Goal: Task Accomplishment & Management: Complete application form

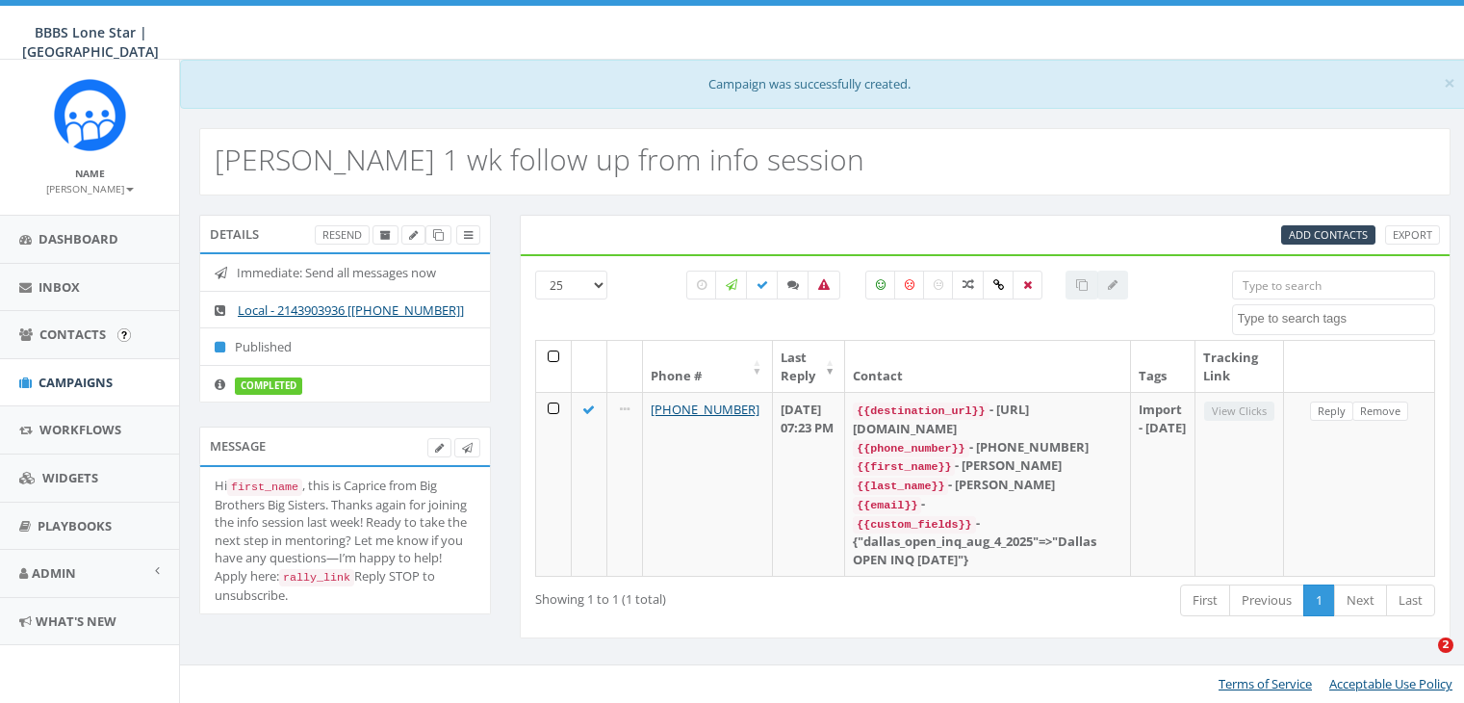
select select
click at [64, 367] on link "Campaigns" at bounding box center [89, 382] width 179 height 47
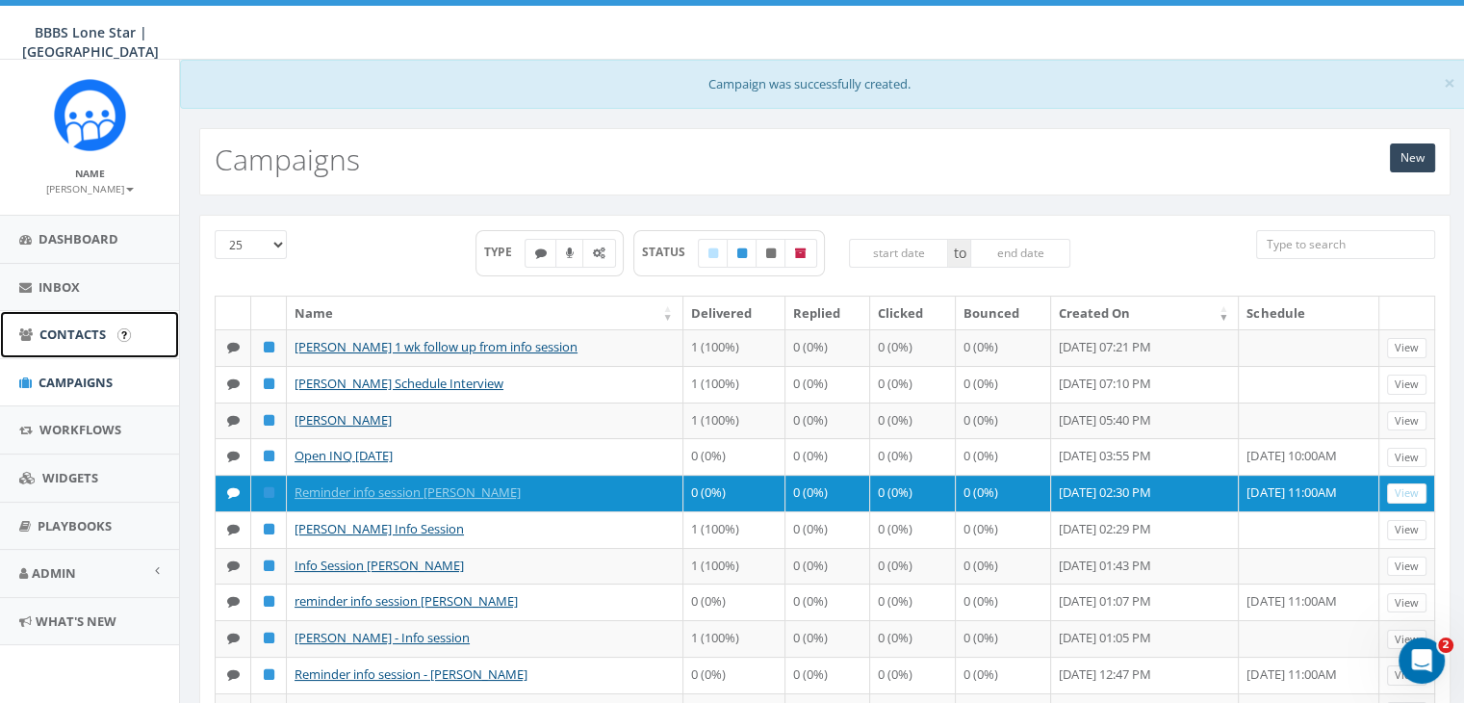
click at [56, 331] on span "Contacts" at bounding box center [72, 333] width 66 height 17
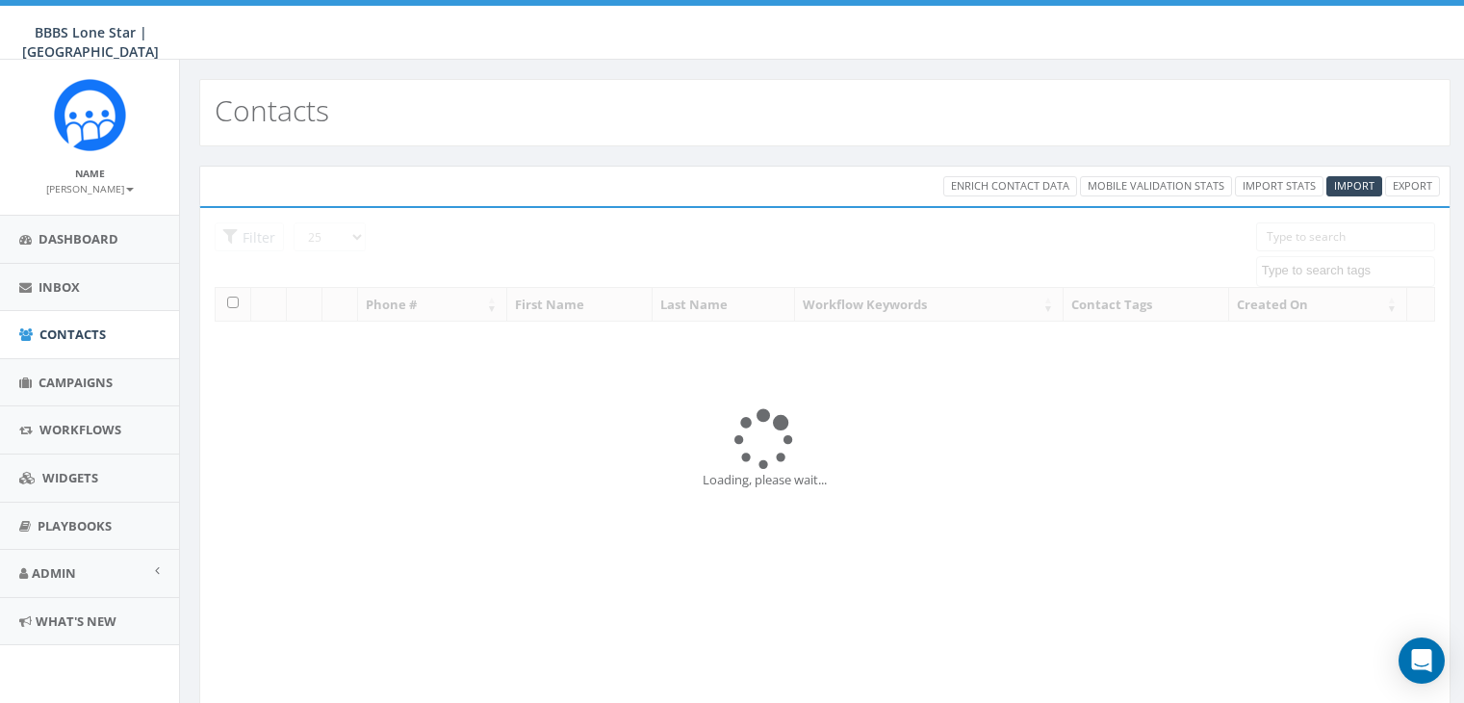
select select
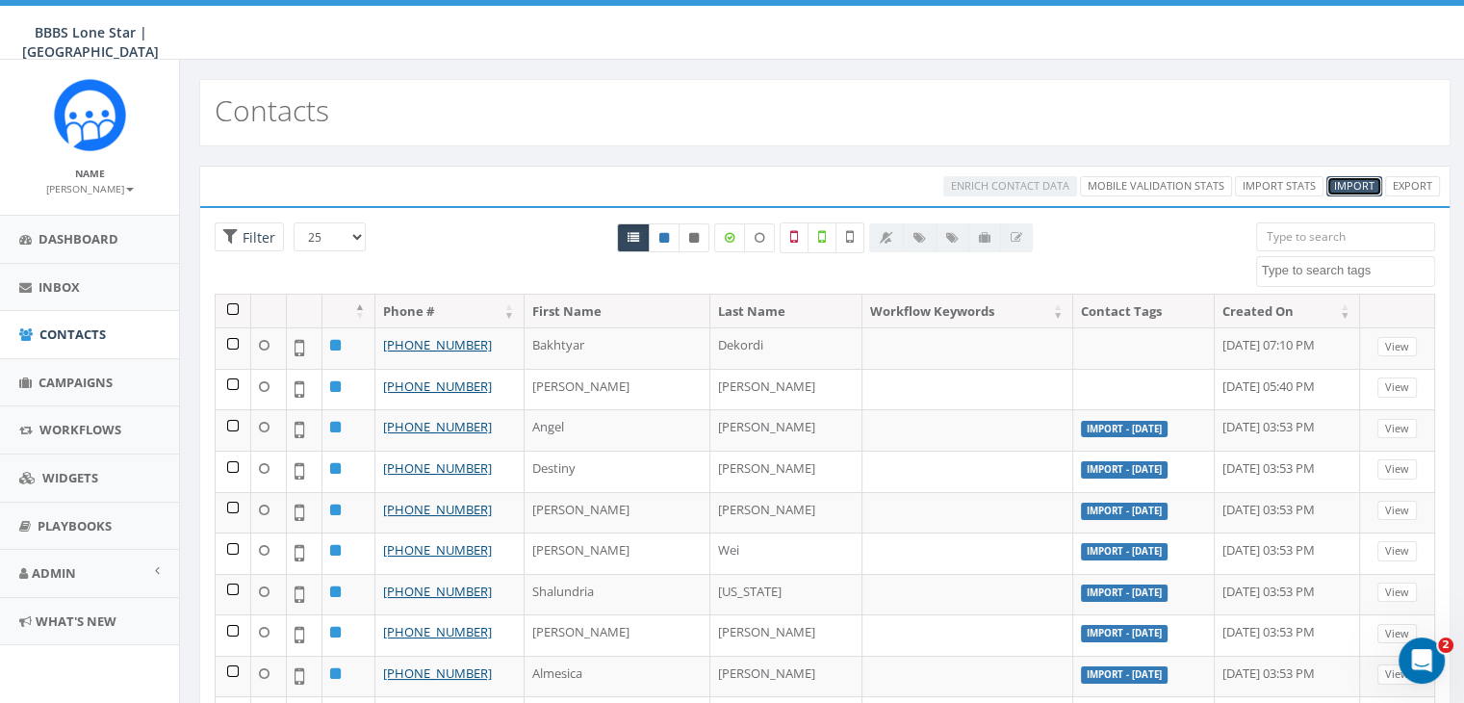
click at [1355, 187] on span "Import" at bounding box center [1354, 185] width 40 height 14
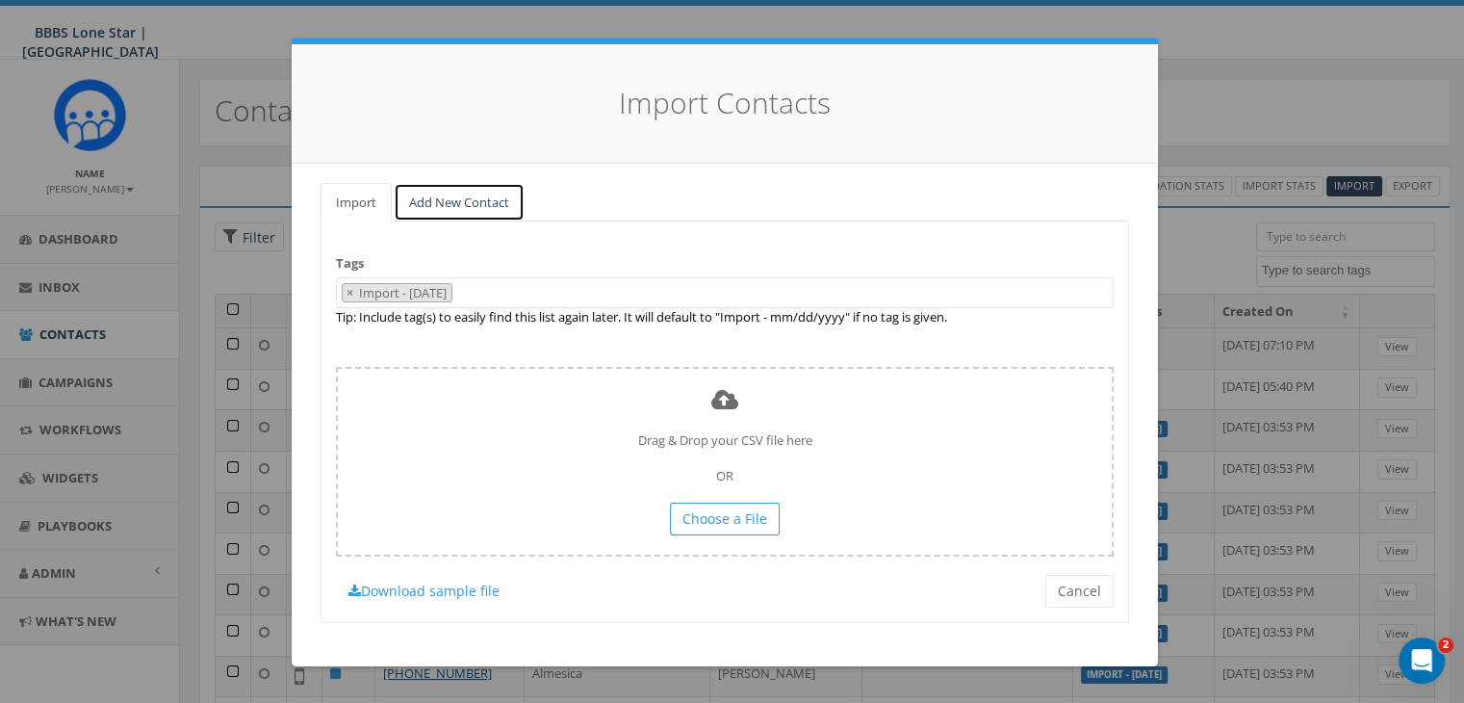
click at [428, 199] on link "Add New Contact" at bounding box center [459, 202] width 131 height 39
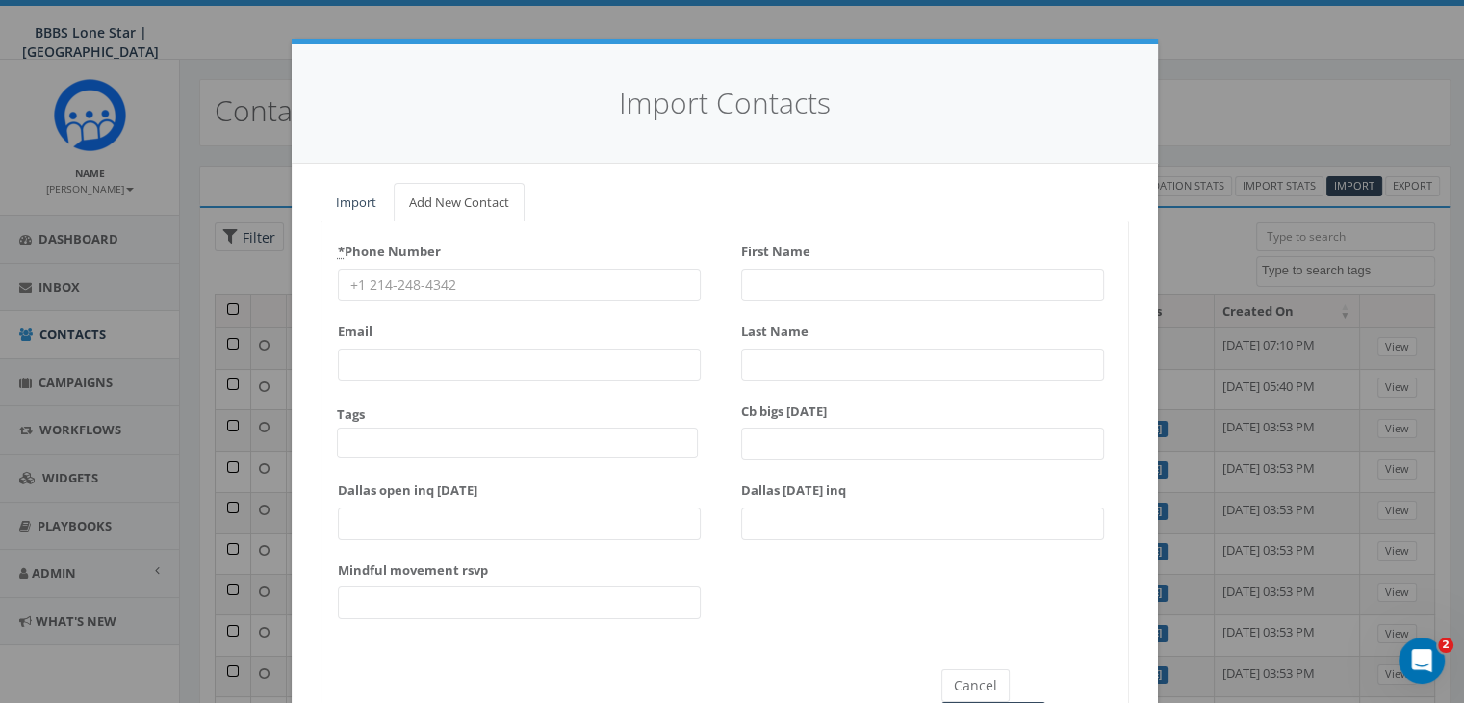
click at [363, 282] on input "* Phone Number" at bounding box center [519, 285] width 363 height 33
paste input "[PHONE_NUMBER]"
type input "(973) 454-9794"
click at [772, 286] on input "First Name" at bounding box center [922, 285] width 363 height 33
type input "Samiya"
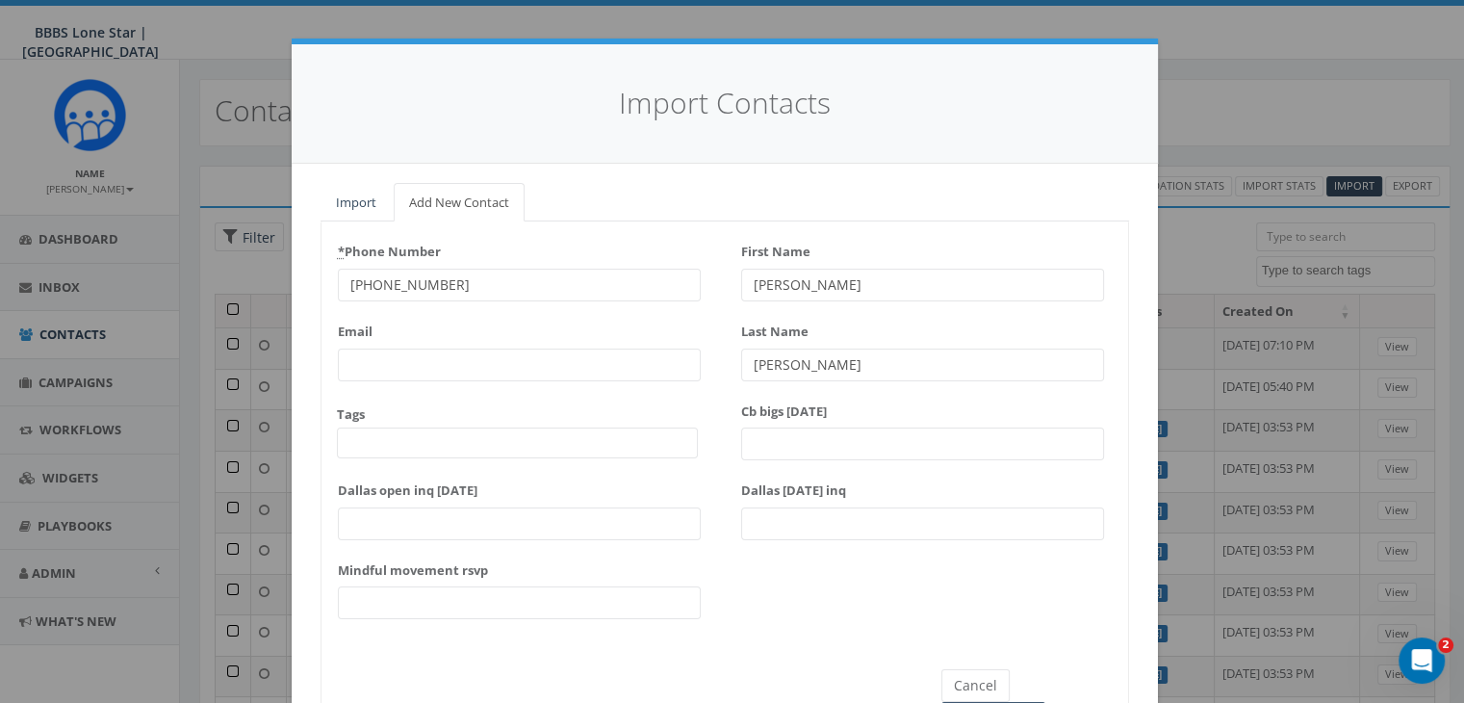
type input "Brasfield"
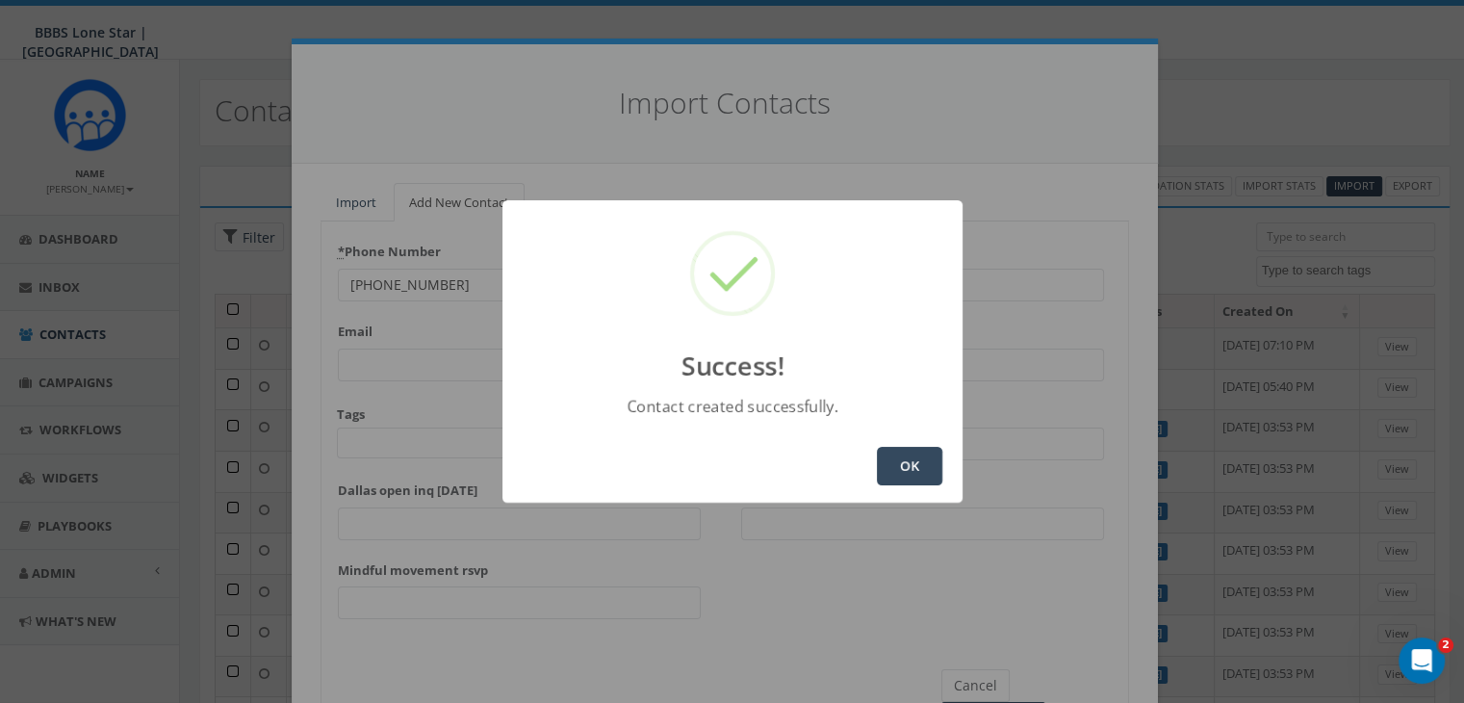
click at [892, 451] on button "OK" at bounding box center [909, 466] width 65 height 38
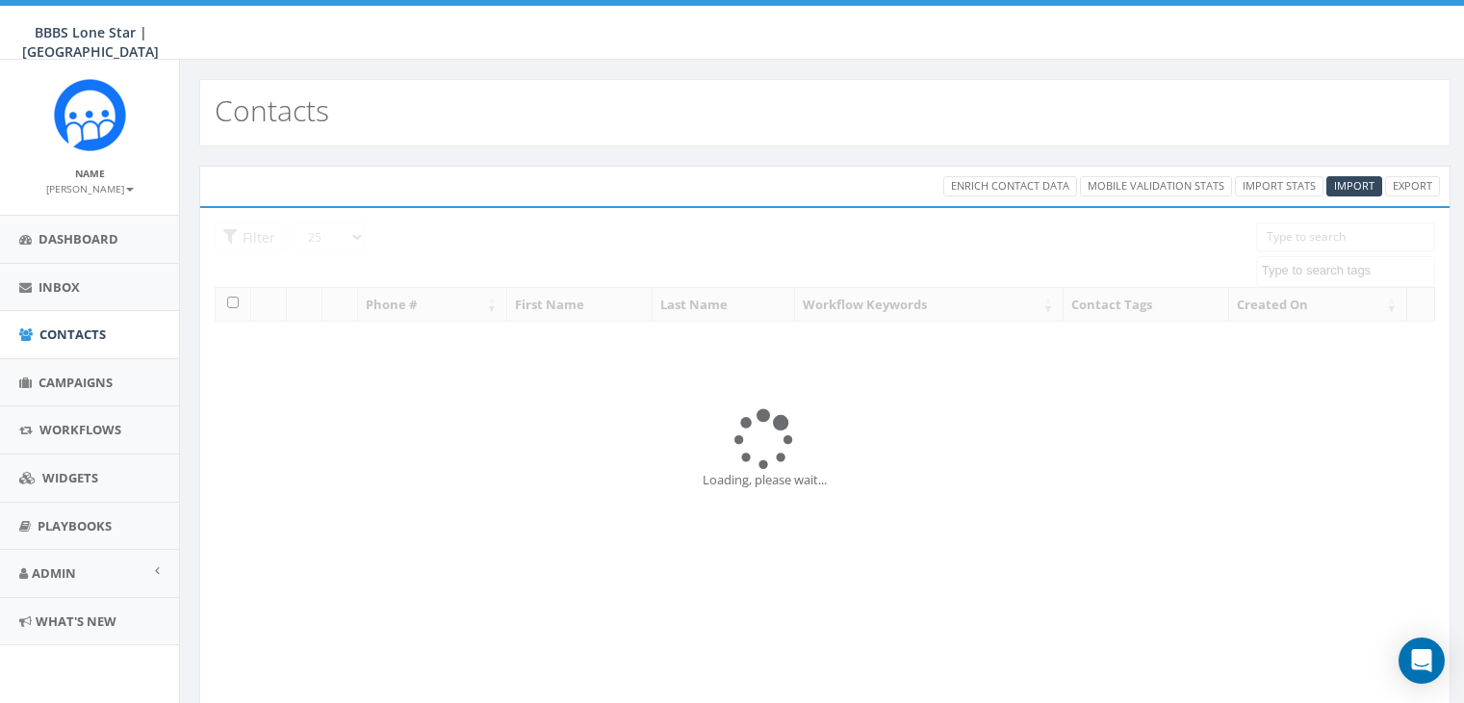
select select
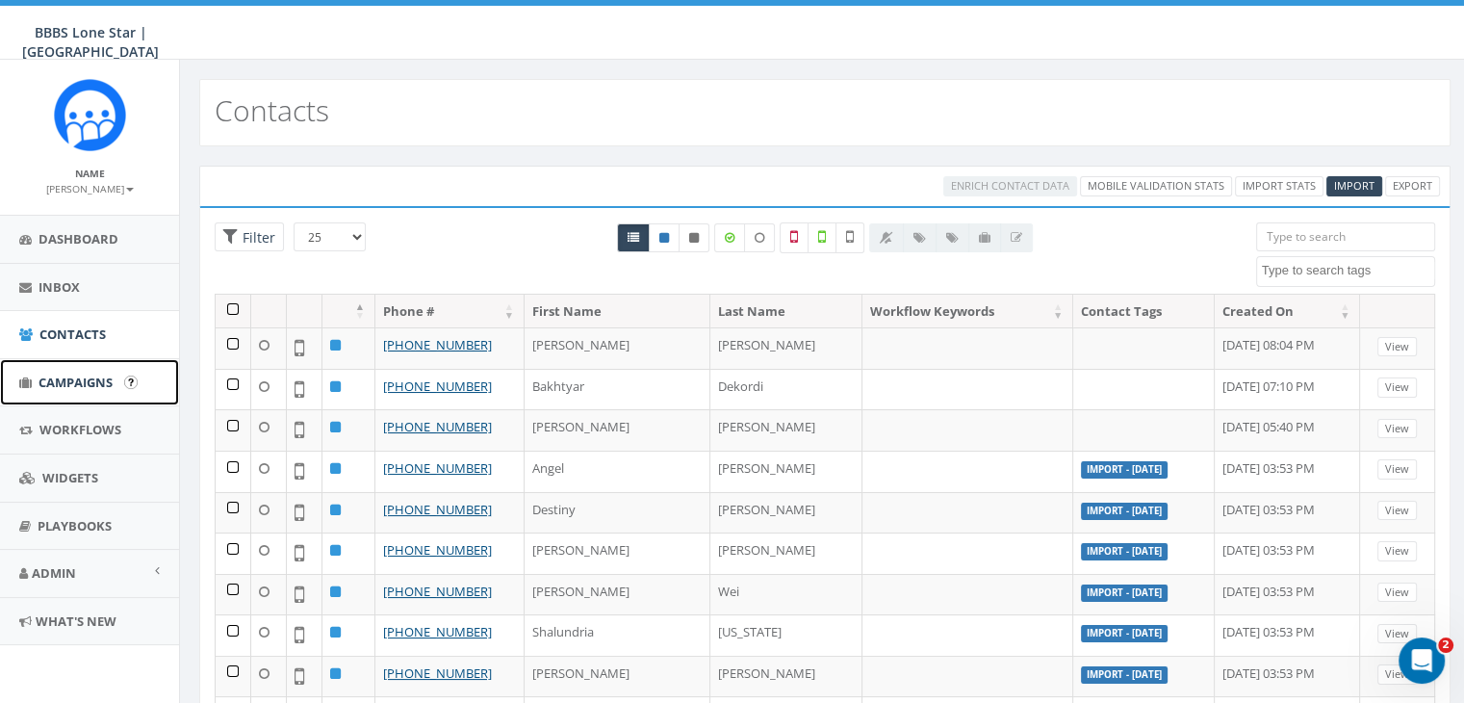
click at [93, 371] on link "Campaigns" at bounding box center [89, 382] width 179 height 47
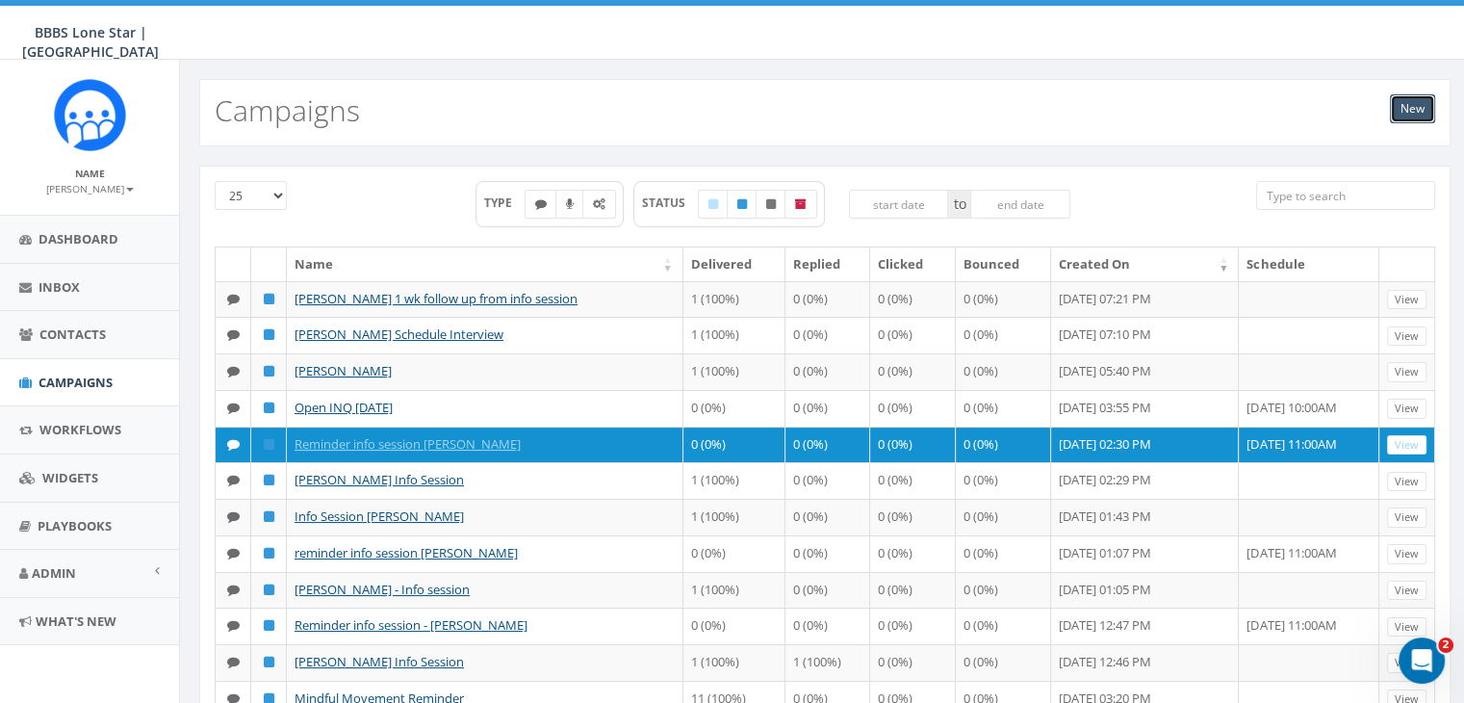
click at [1401, 106] on link "New" at bounding box center [1412, 108] width 45 height 29
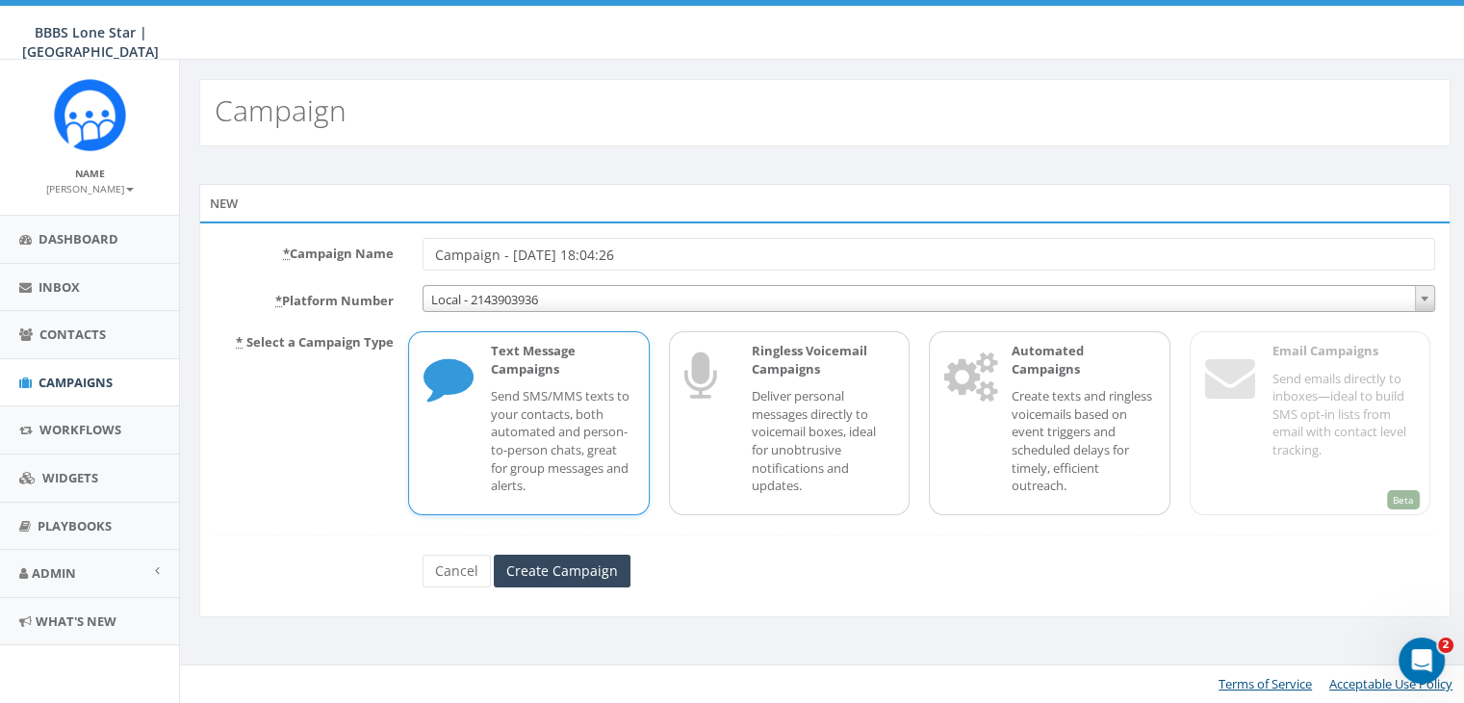
drag, startPoint x: 652, startPoint y: 259, endPoint x: 362, endPoint y: 247, distance: 289.9
click at [362, 247] on div "* Campaign Name Campaign - [DATE] 18:04:26" at bounding box center [824, 254] width 1249 height 33
type input "("
type input "[PERSON_NAME] Info Session"
click at [506, 397] on p "Send SMS/MMS texts to your contacts, both automated and person-to-person chats,…" at bounding box center [562, 440] width 142 height 107
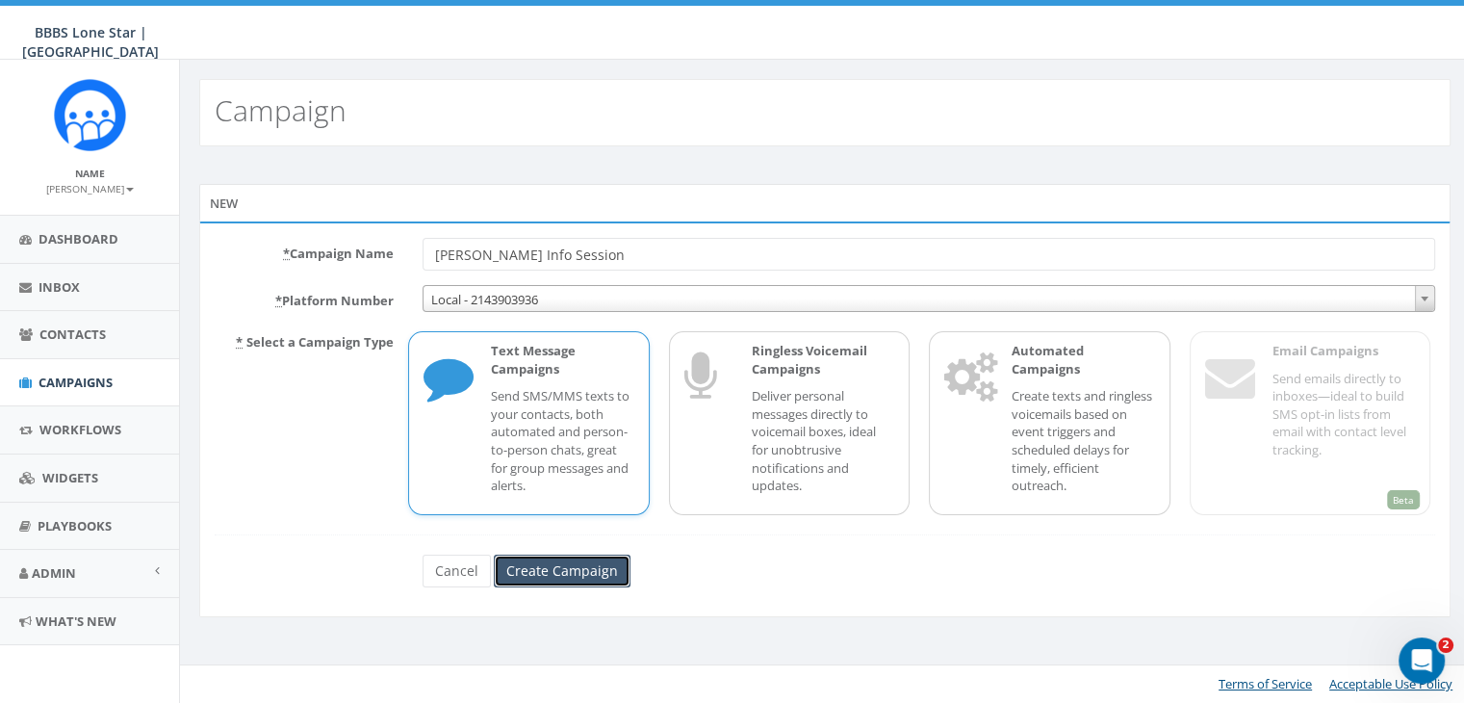
click at [612, 568] on input "Create Campaign" at bounding box center [562, 570] width 137 height 33
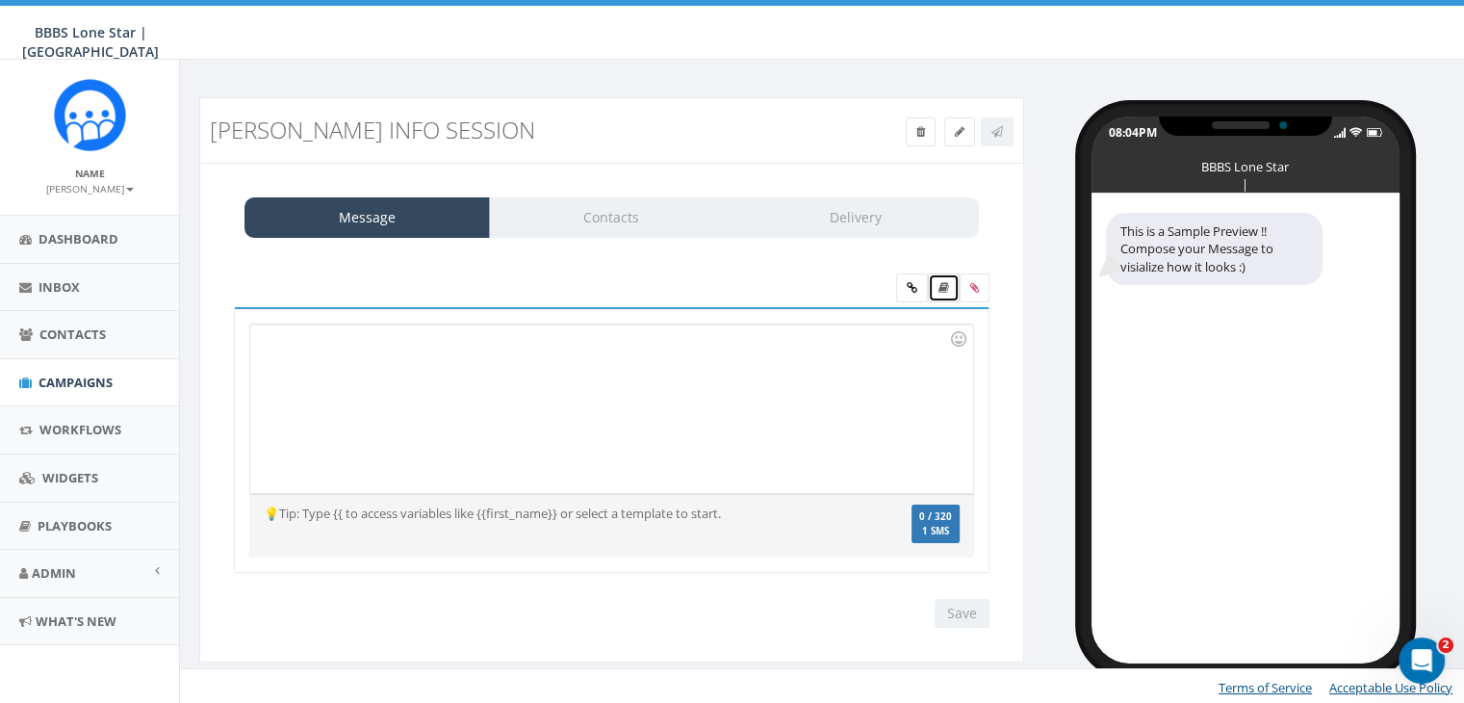
click at [943, 287] on icon at bounding box center [943, 288] width 11 height 12
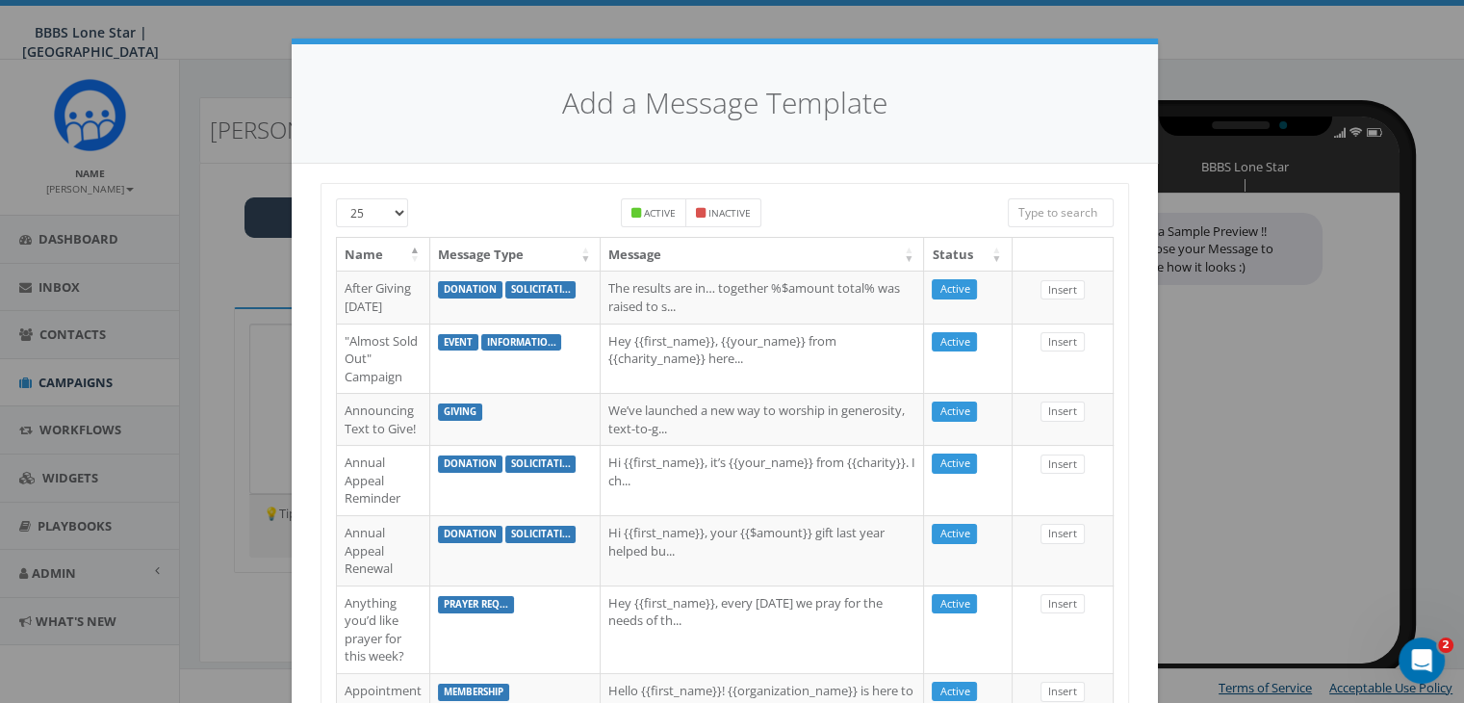
click at [1024, 214] on input "search" at bounding box center [1061, 212] width 106 height 29
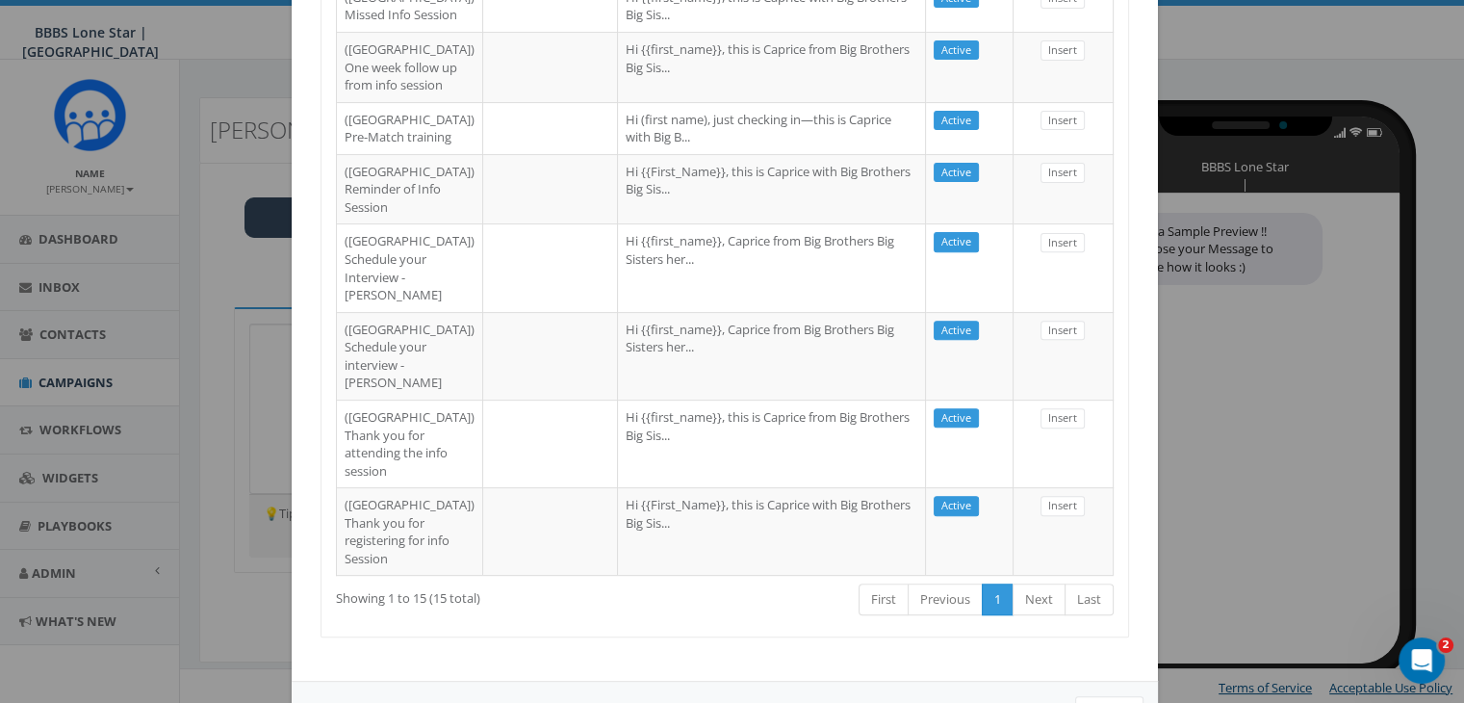
scroll to position [1148, 0]
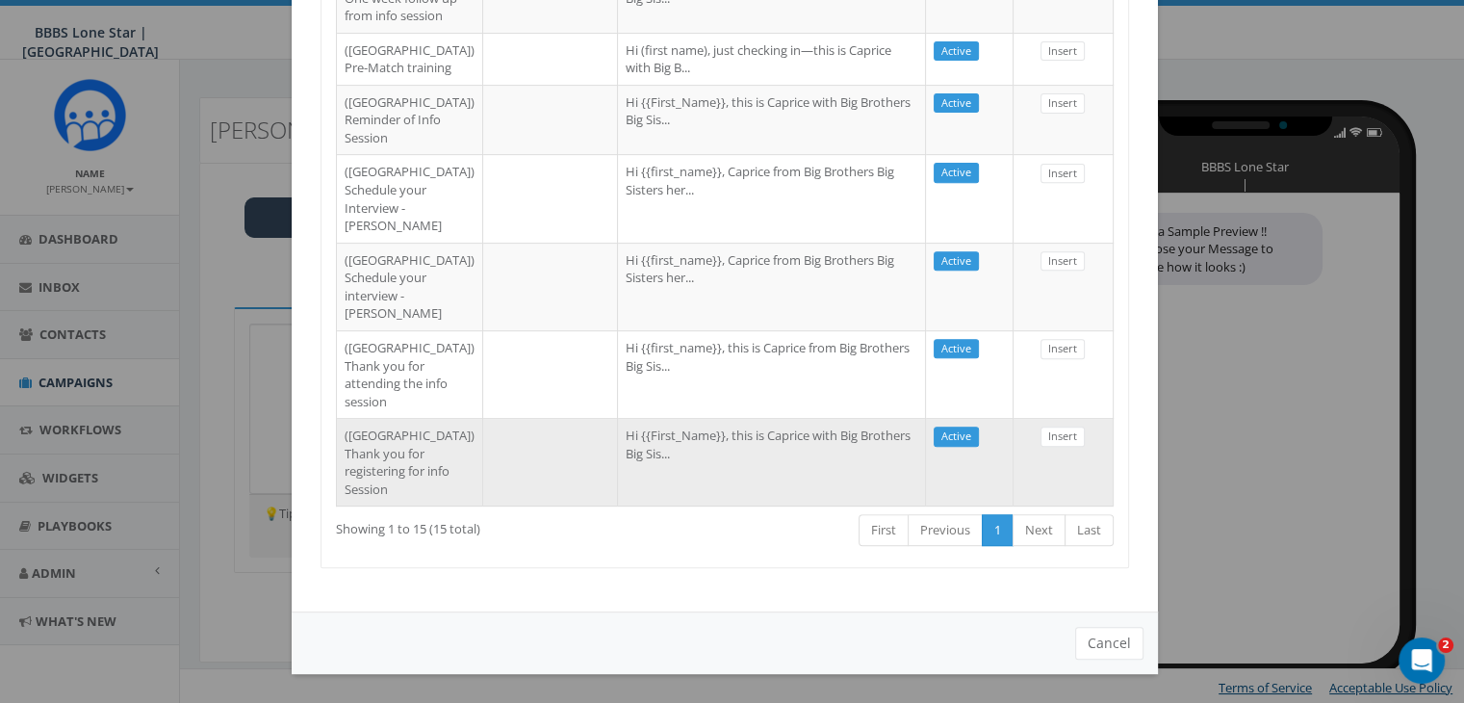
type input "Dallas"
click at [496, 424] on td at bounding box center [550, 462] width 135 height 88
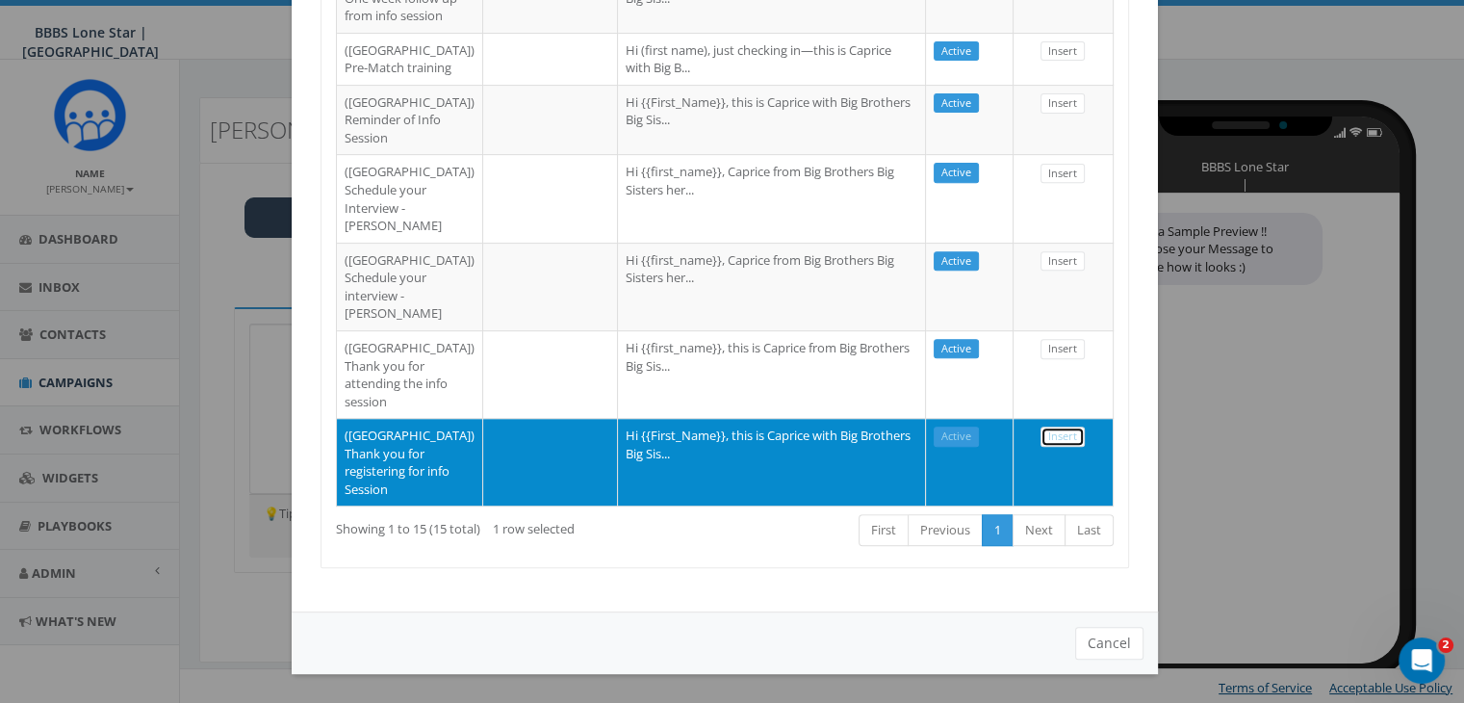
click at [1050, 426] on link "Insert" at bounding box center [1062, 436] width 44 height 20
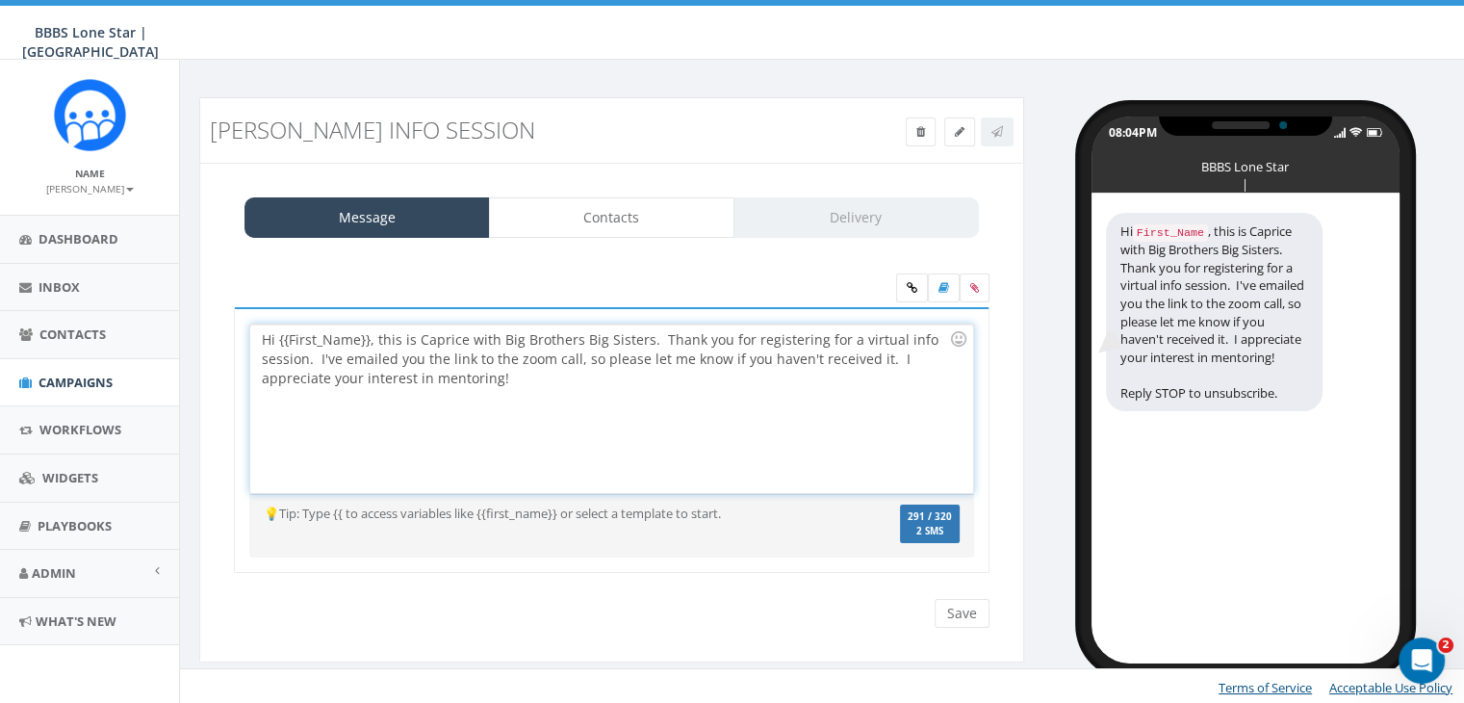
click at [366, 344] on div "Hi {{First_Name}}, this is Caprice with Big Brothers Big Sisters. Thank you for…" at bounding box center [611, 408] width 722 height 168
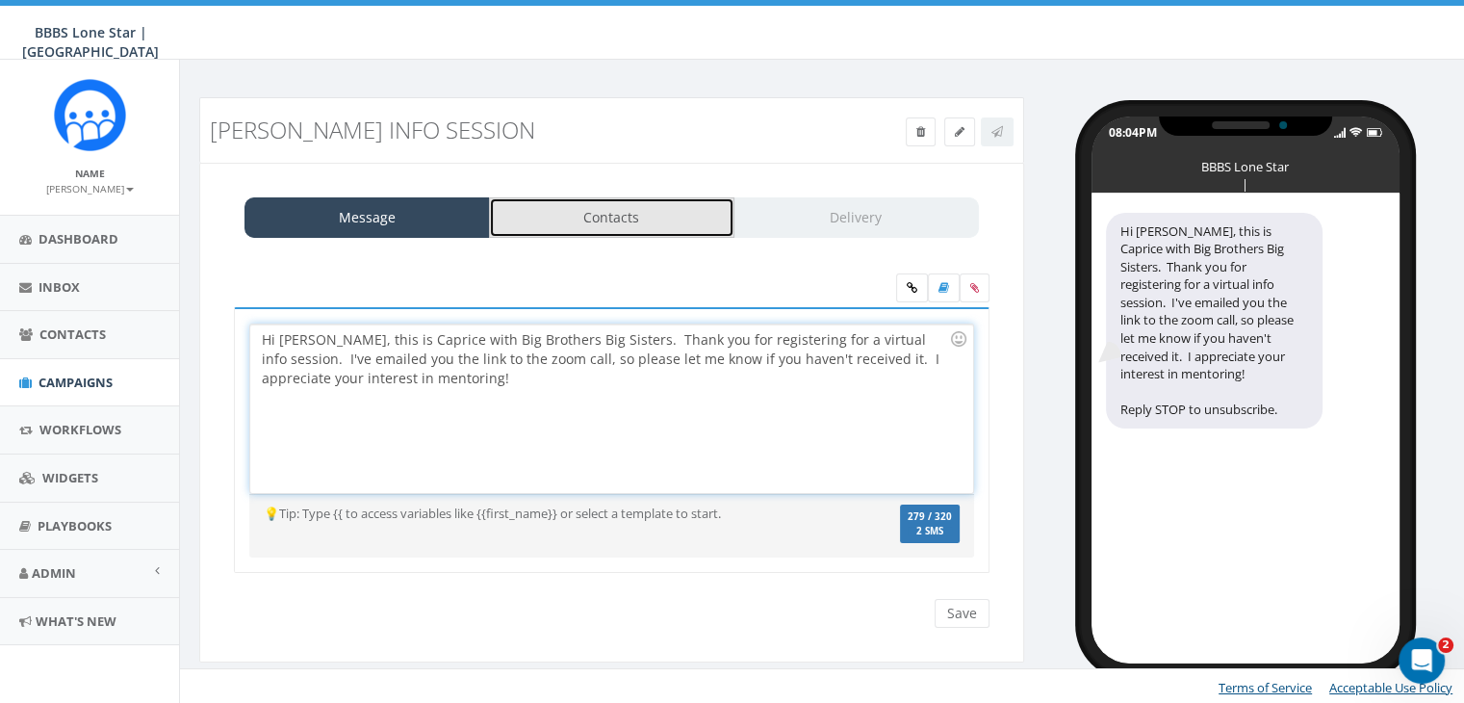
click at [704, 217] on link "Contacts" at bounding box center [611, 217] width 245 height 40
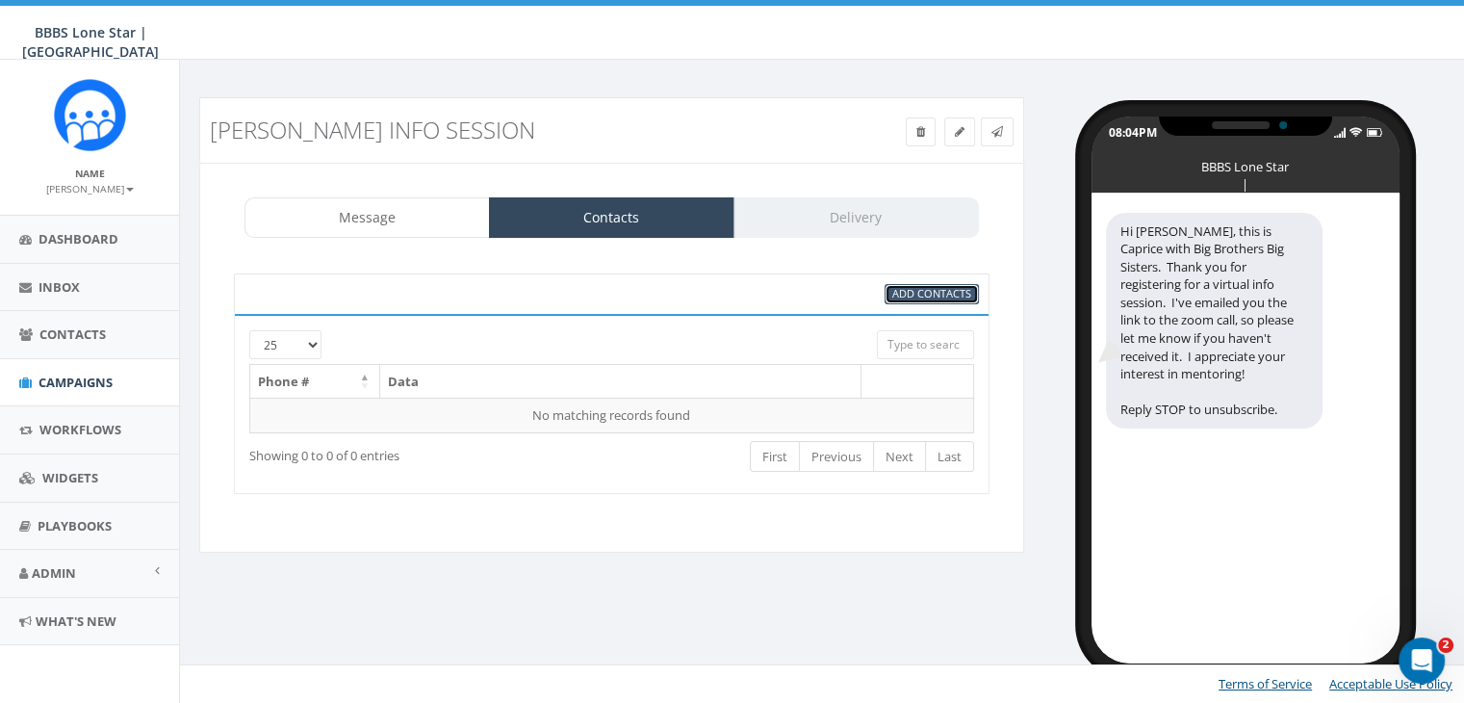
click at [944, 296] on span "Add Contacts" at bounding box center [931, 293] width 79 height 14
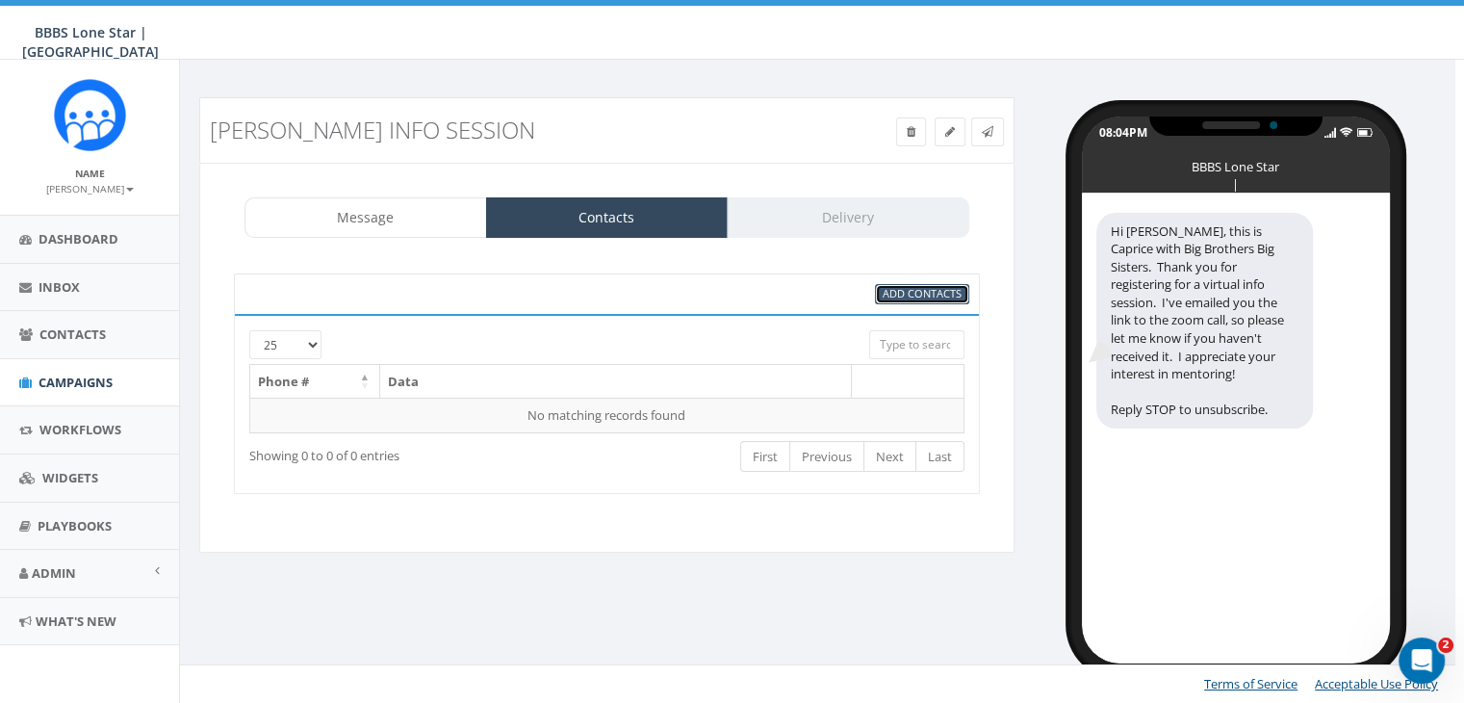
click at [942, 290] on span "Add Contacts" at bounding box center [922, 293] width 79 height 14
click at [916, 288] on span "Add Contacts" at bounding box center [922, 293] width 79 height 14
select select
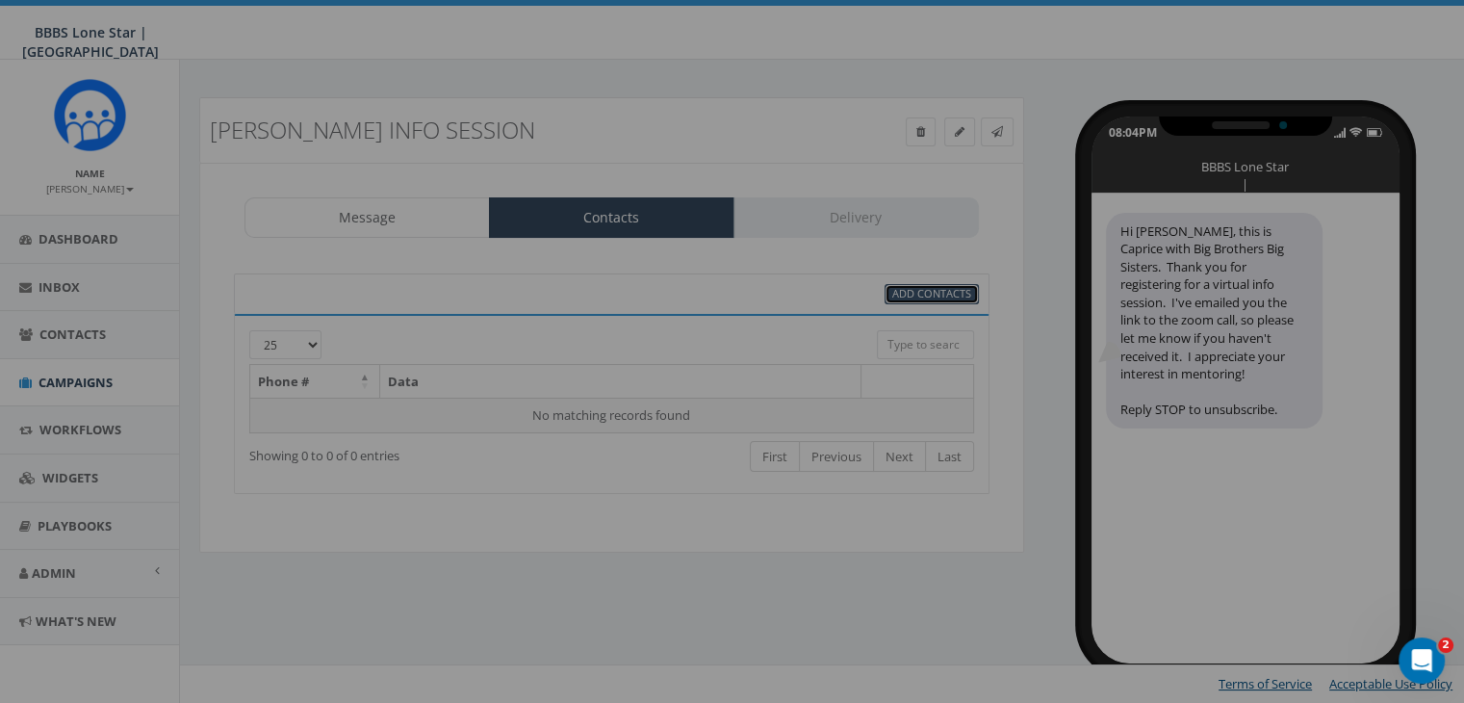
scroll to position [0, 0]
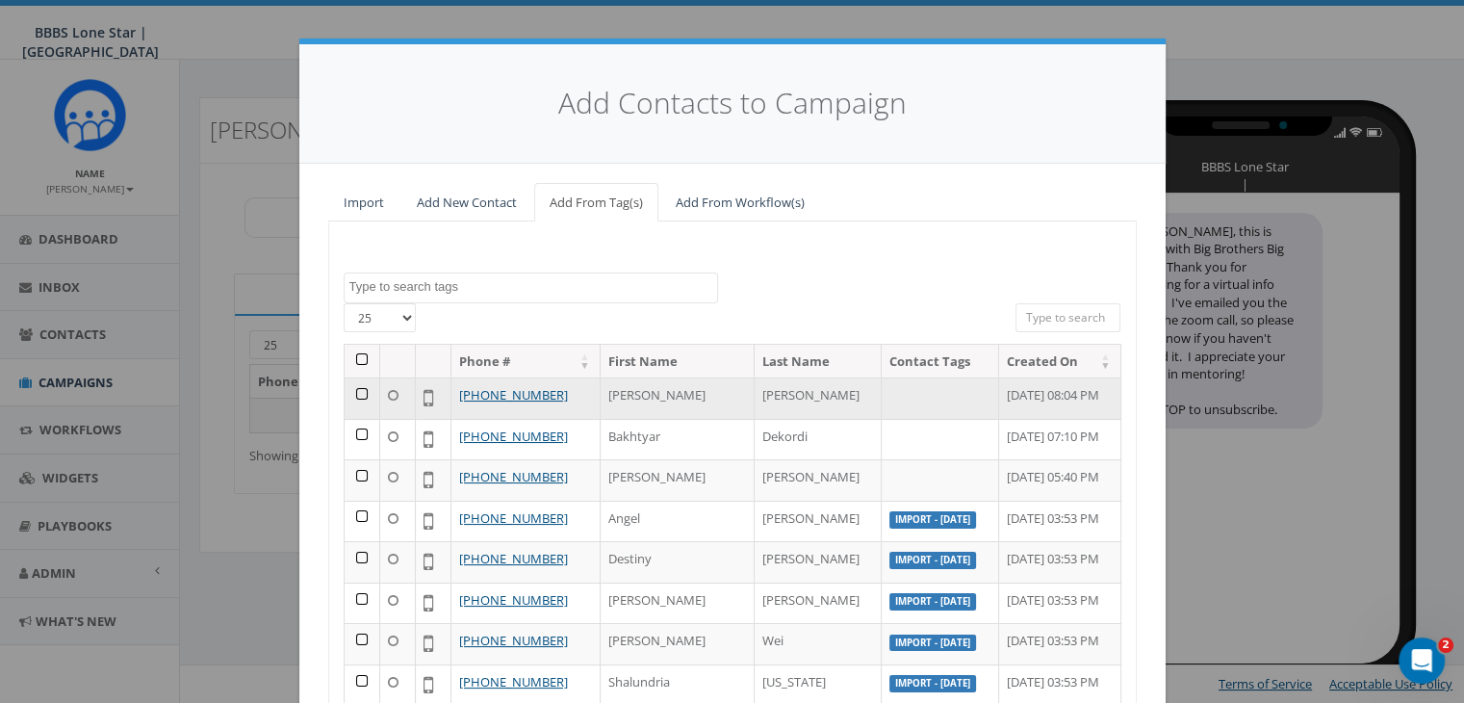
click at [354, 391] on td at bounding box center [363, 397] width 36 height 41
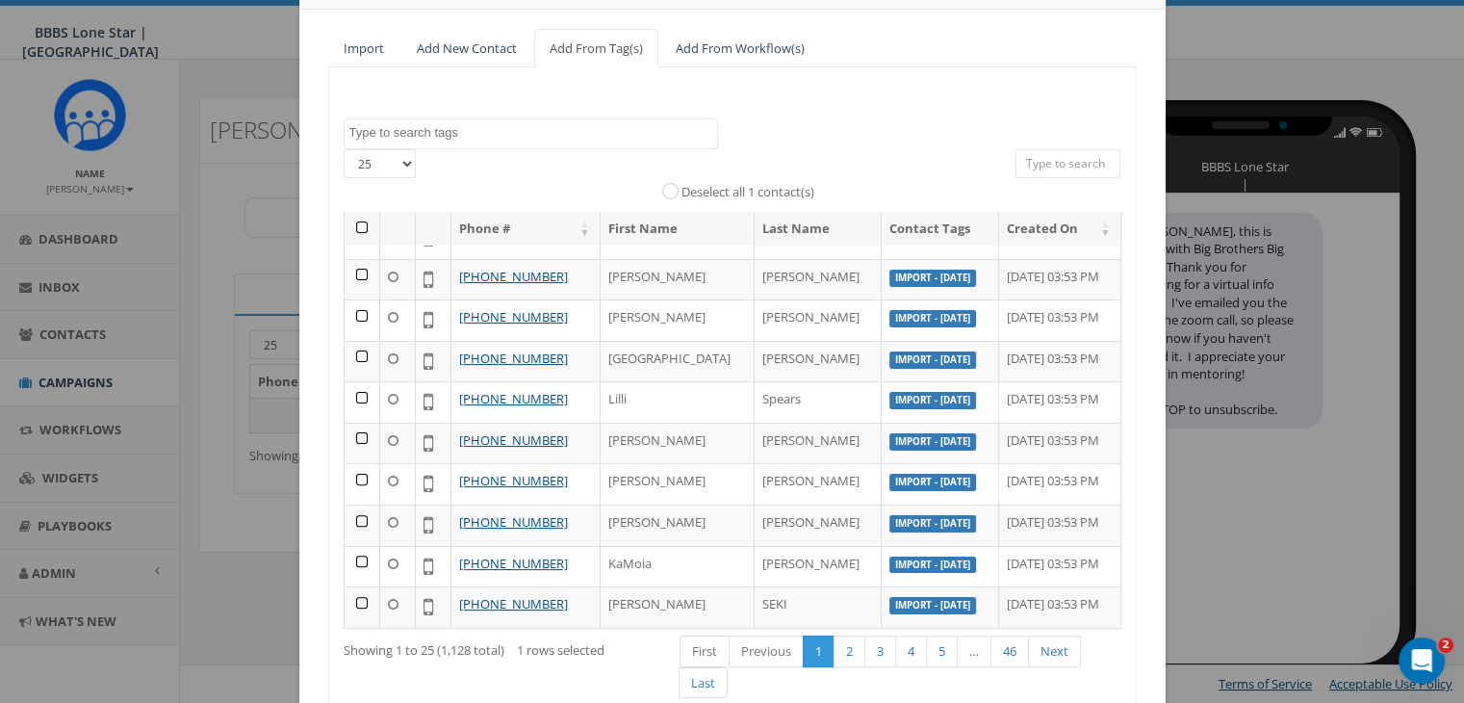
scroll to position [273, 0]
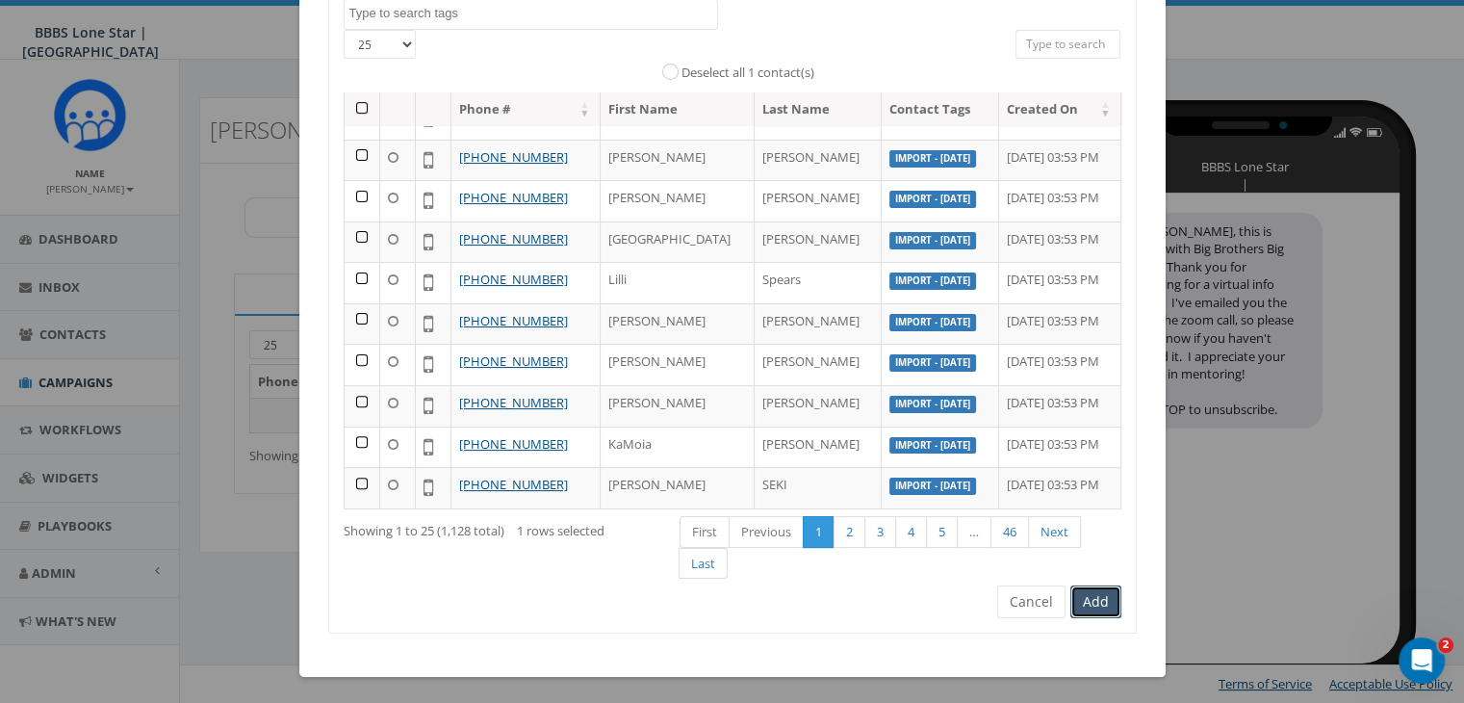
click at [1086, 605] on button "Add" at bounding box center [1095, 601] width 51 height 33
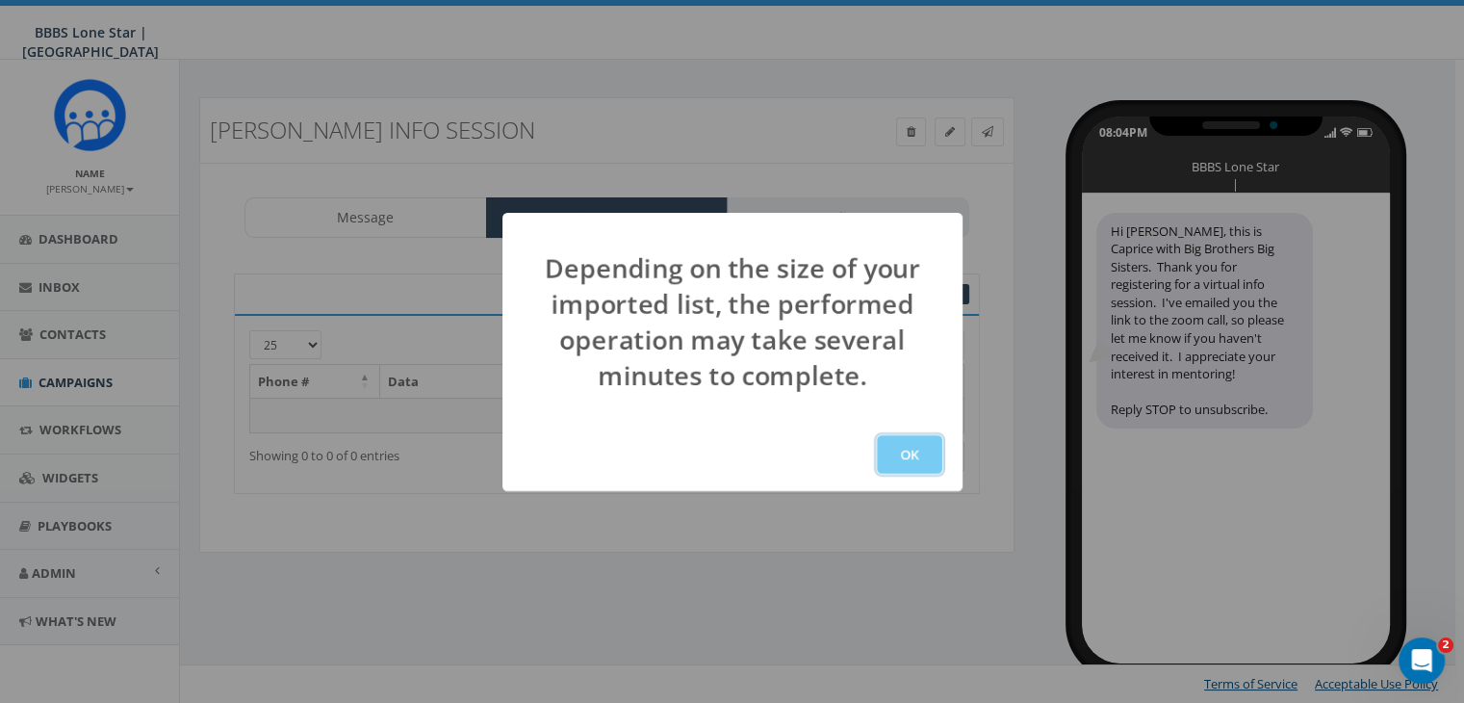
click at [906, 460] on button "OK" at bounding box center [909, 454] width 65 height 38
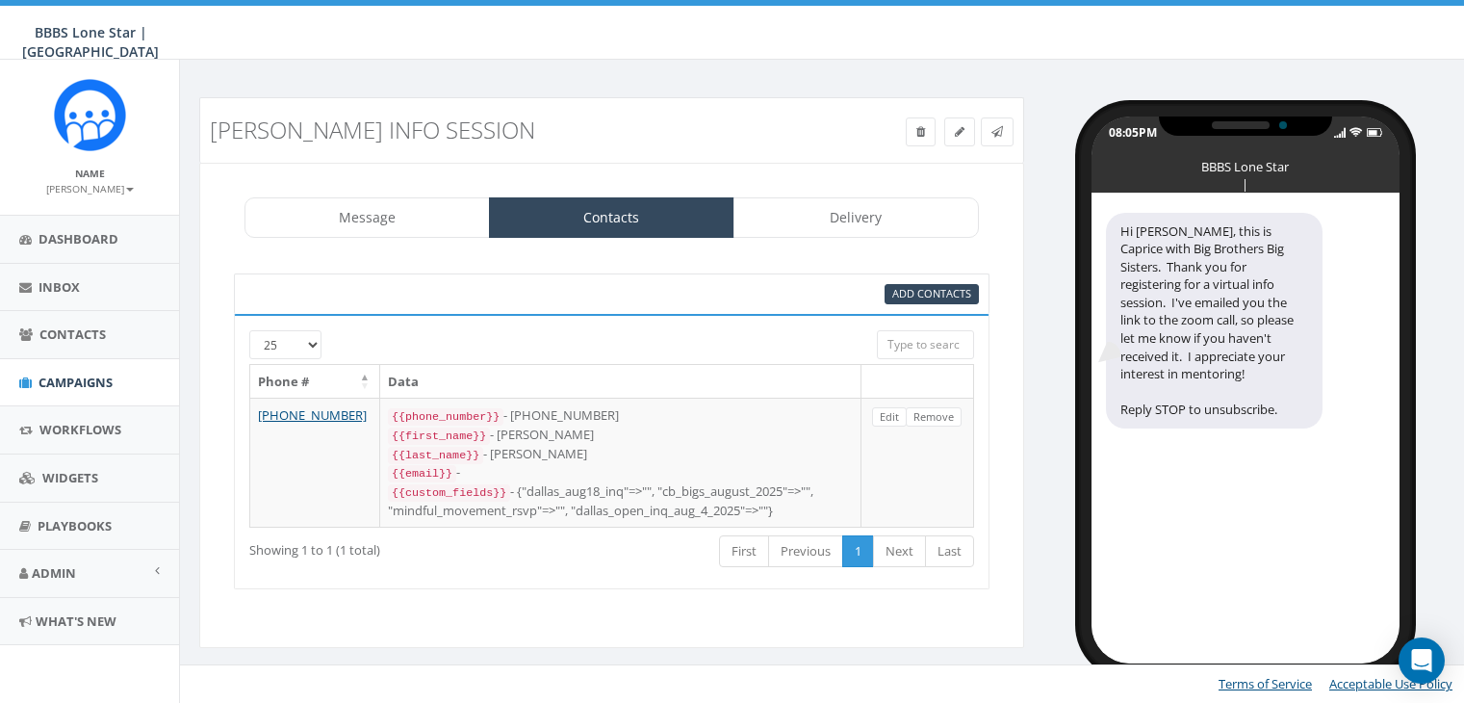
select select
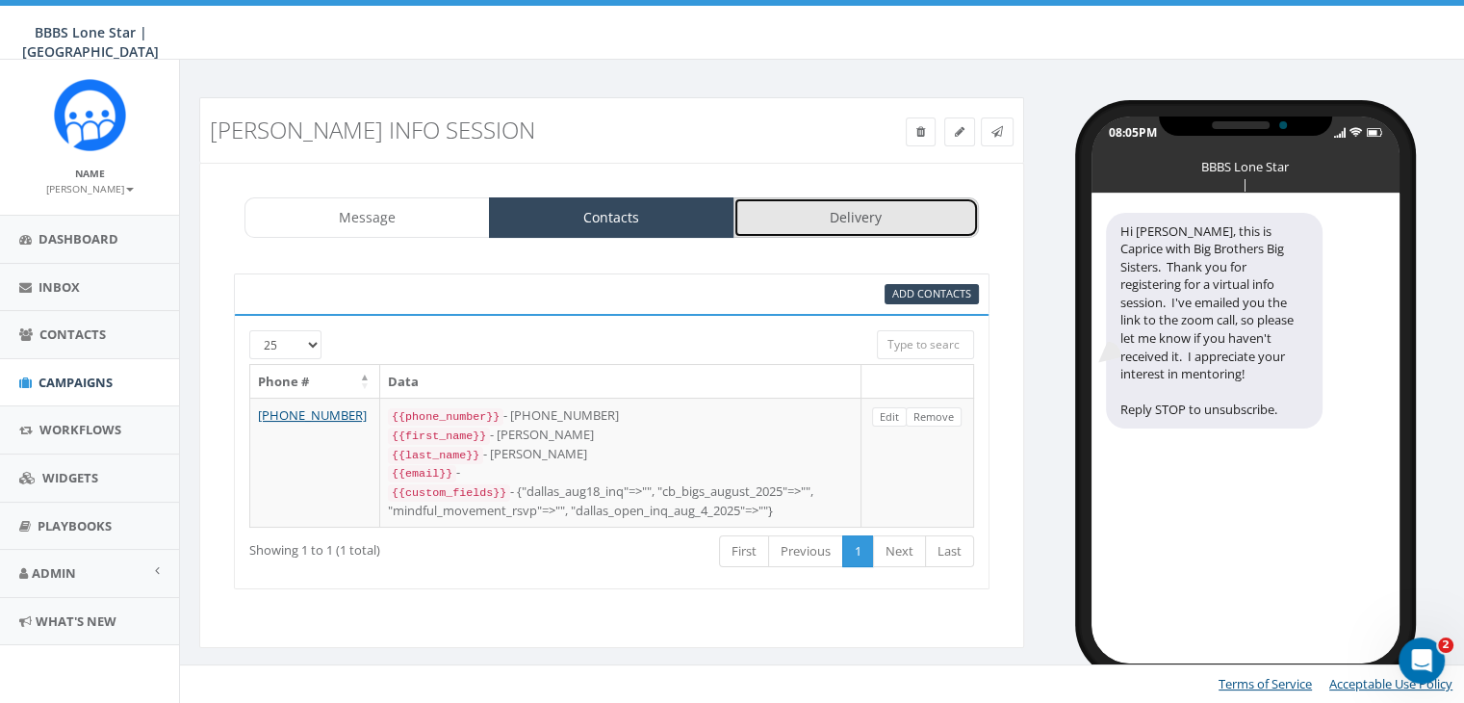
click at [843, 217] on link "Delivery" at bounding box center [855, 217] width 245 height 40
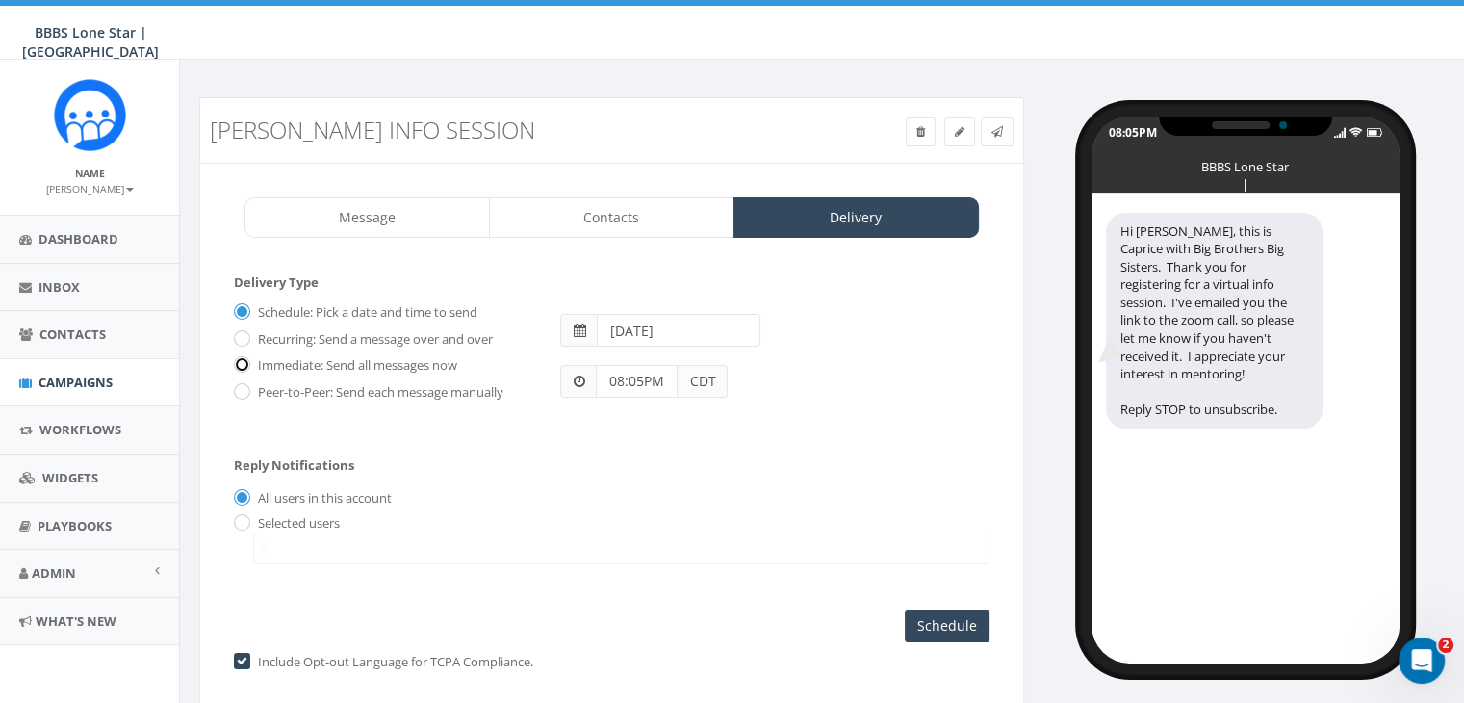
click at [243, 366] on input "Immediate: Send all messages now" at bounding box center [240, 366] width 13 height 13
radio input "true"
click at [238, 520] on input "radio" at bounding box center [240, 523] width 13 height 13
radio input "true"
click at [309, 548] on span at bounding box center [621, 548] width 736 height 31
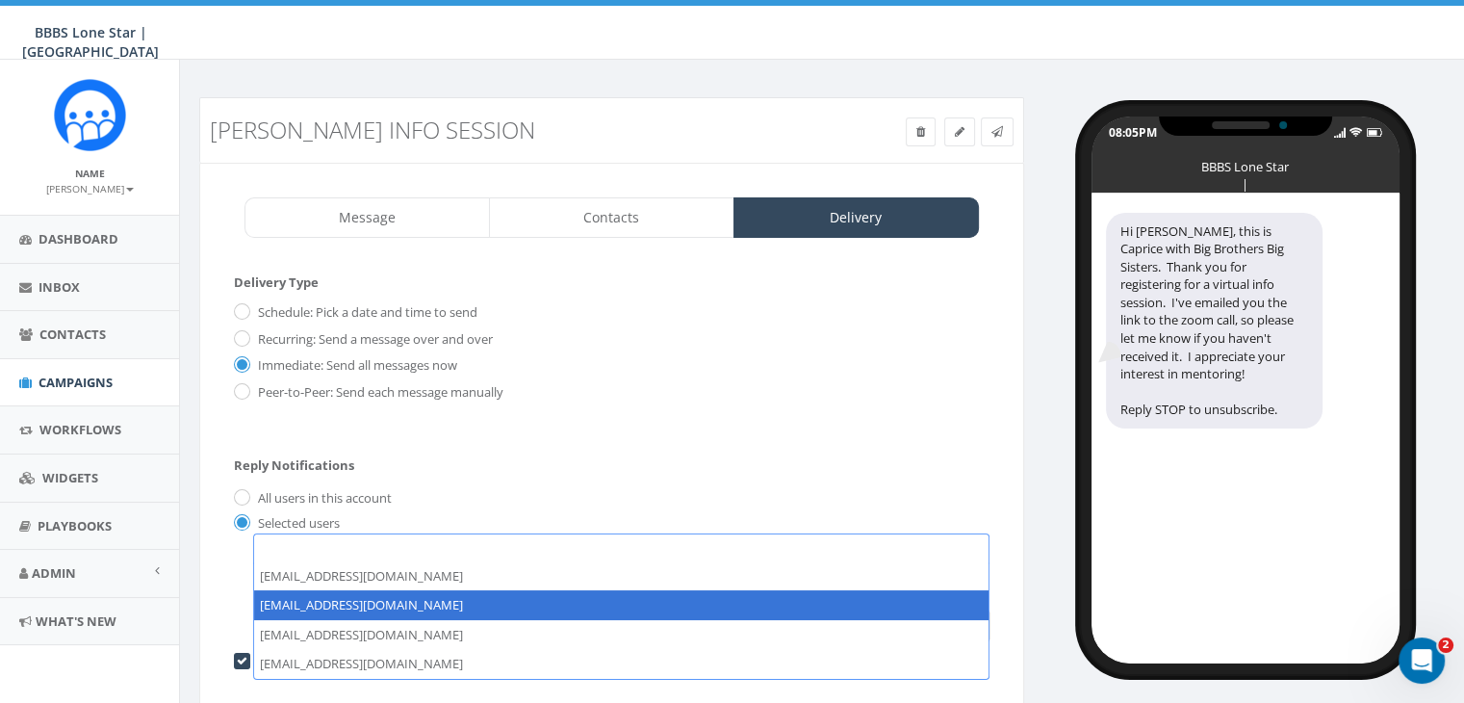
select select "1730"
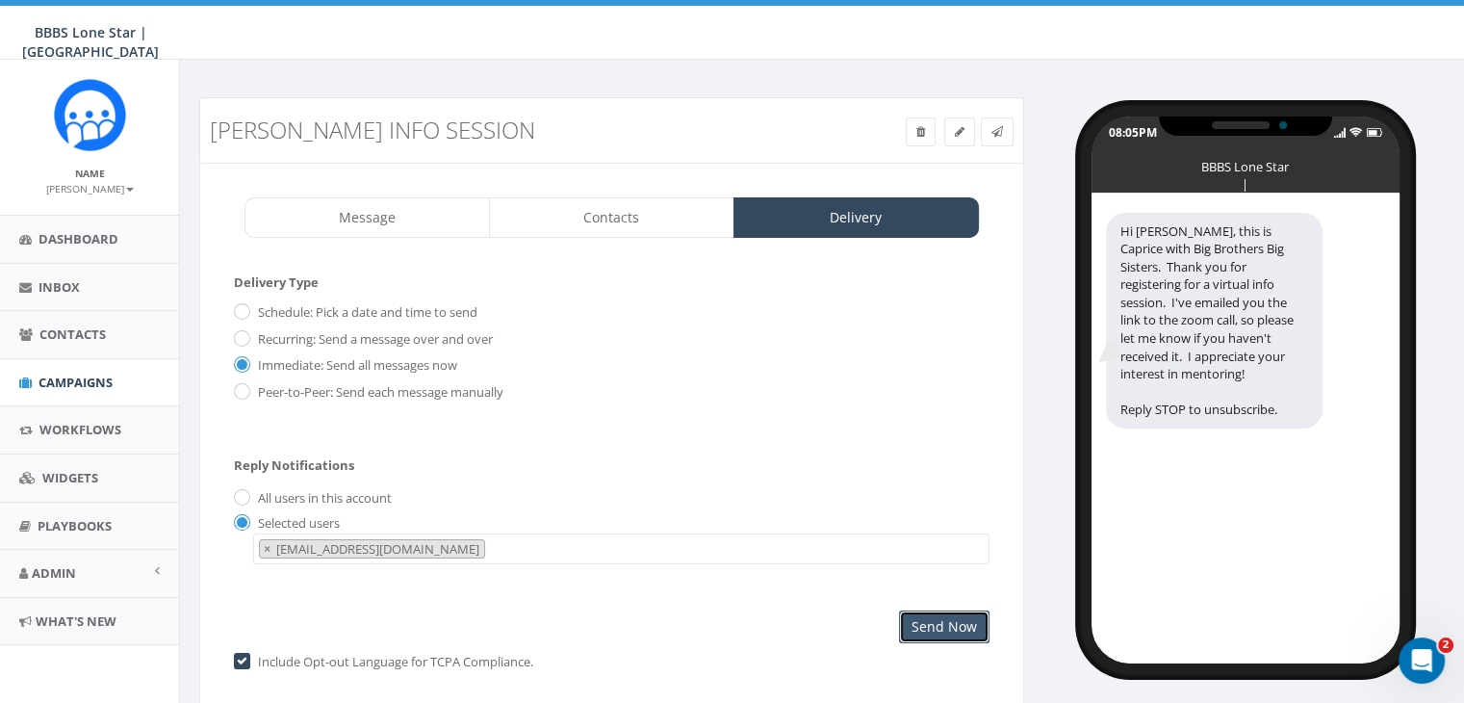
click at [942, 625] on input "Send Now" at bounding box center [944, 626] width 90 height 33
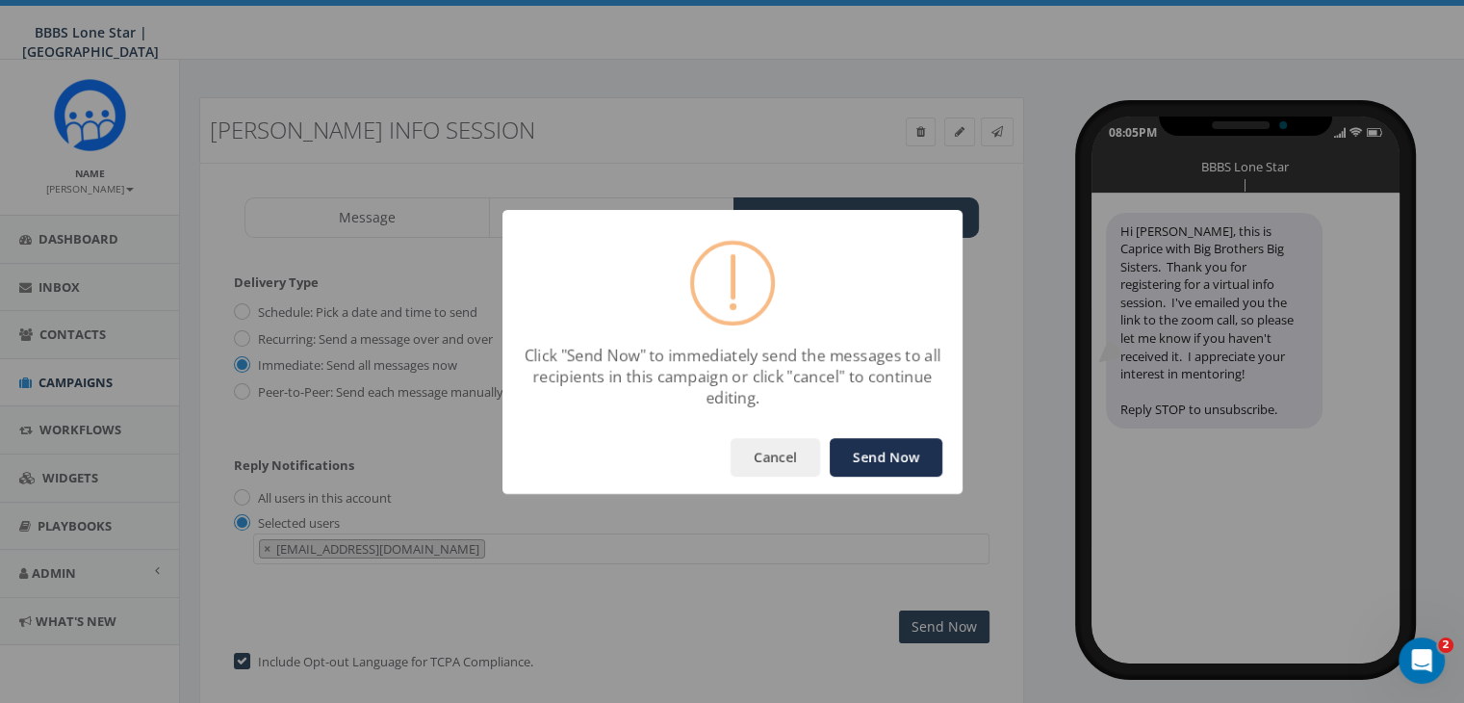
click at [868, 444] on button "Send Now" at bounding box center [886, 457] width 113 height 38
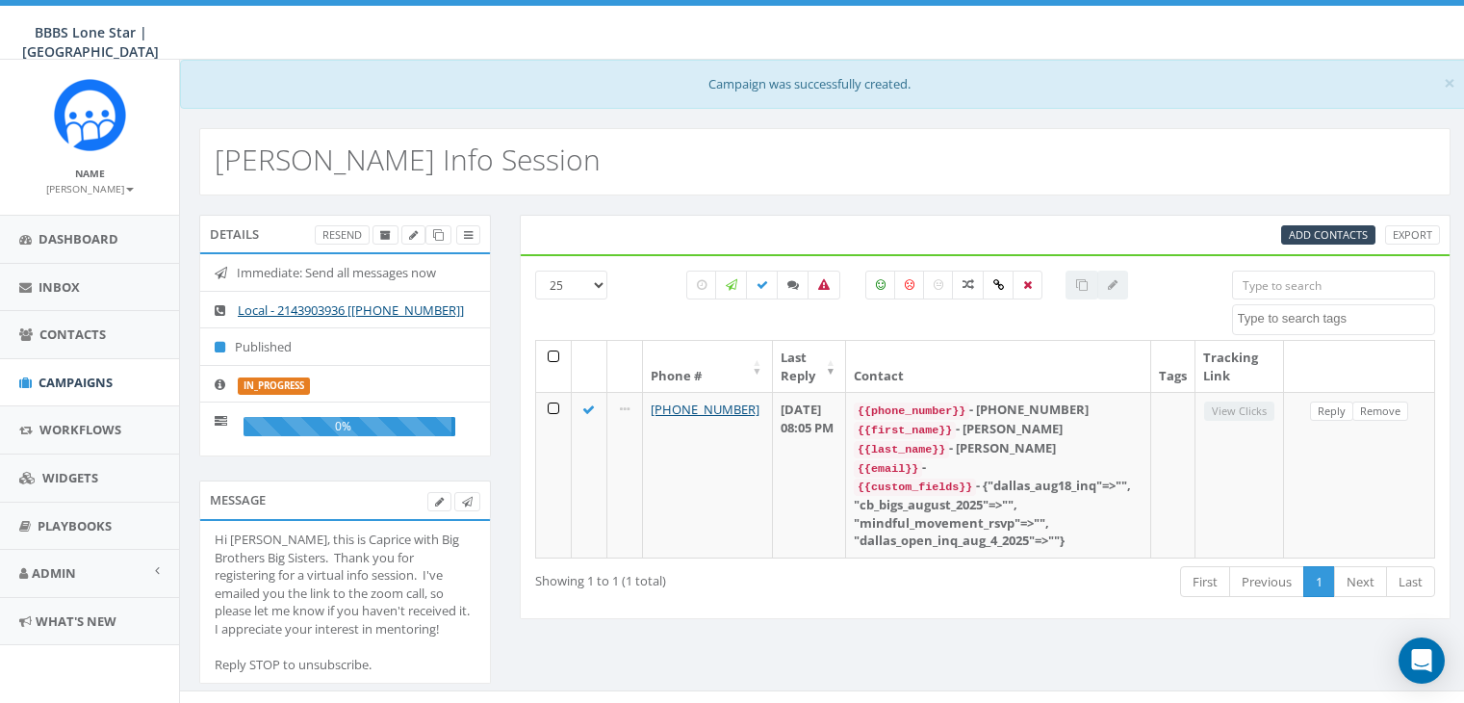
select select
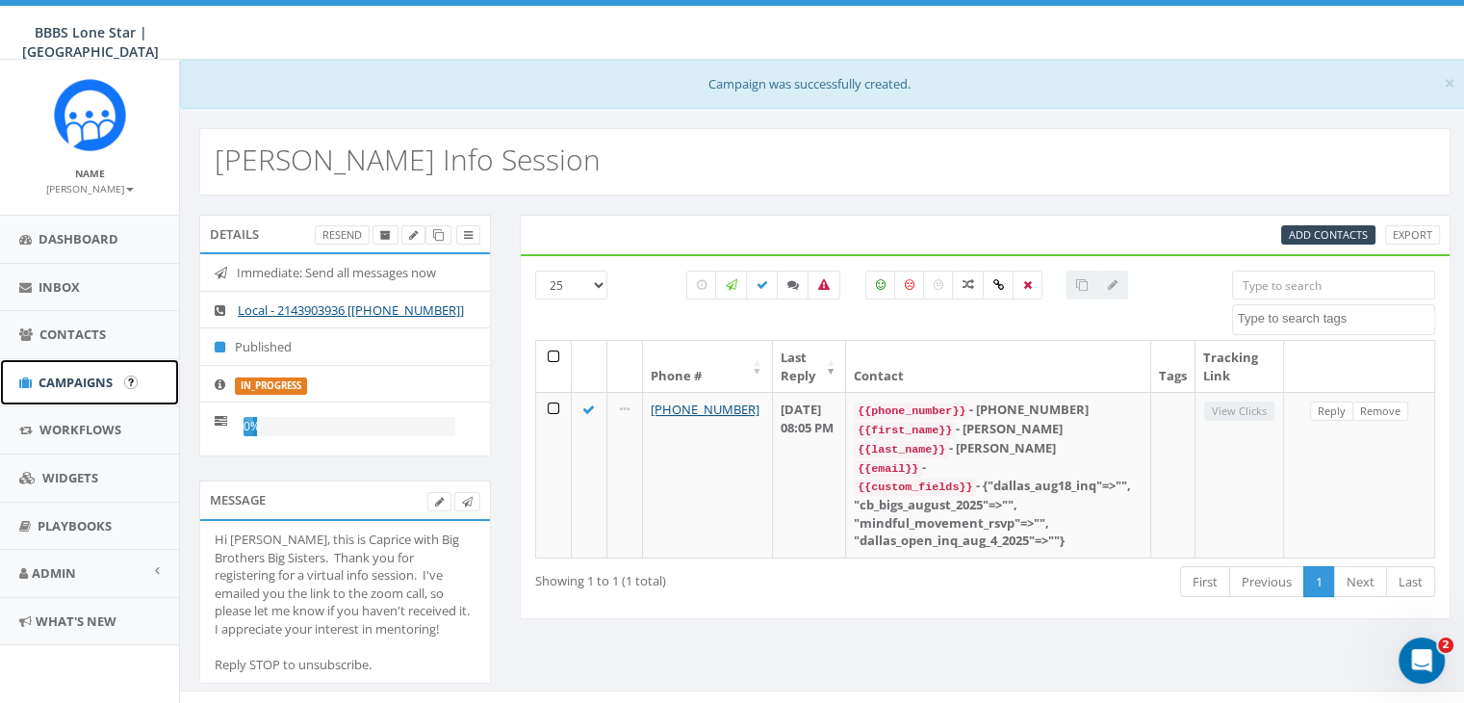
click at [80, 377] on span "Campaigns" at bounding box center [75, 381] width 74 height 17
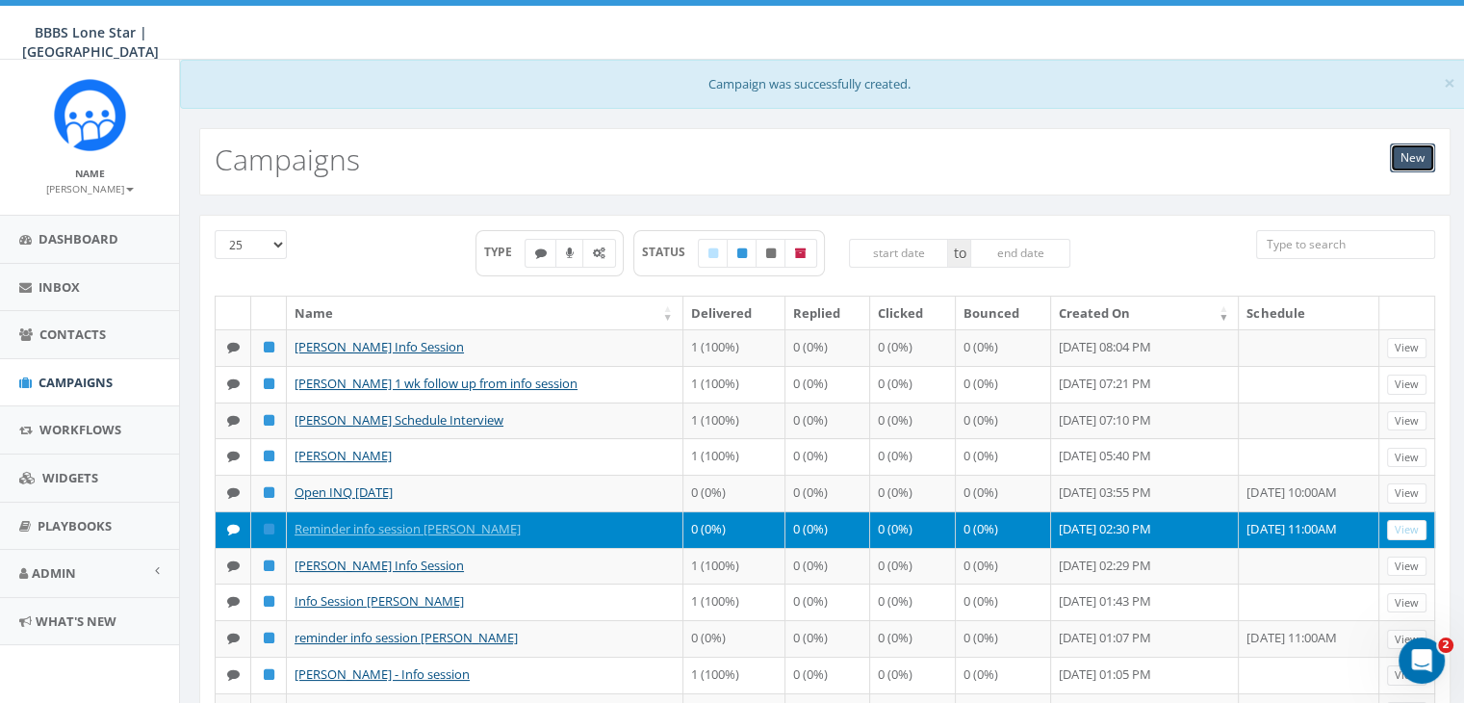
click at [1408, 143] on link "New" at bounding box center [1412, 157] width 45 height 29
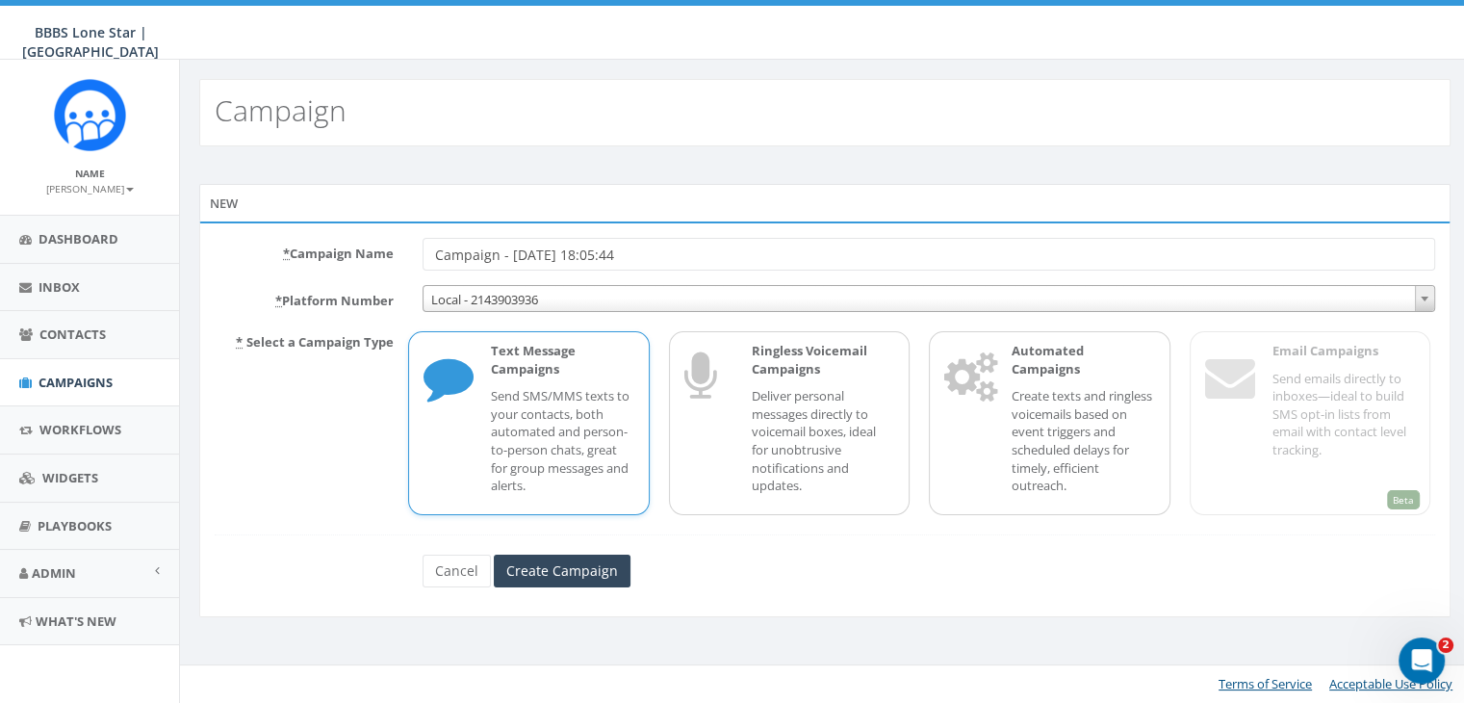
drag, startPoint x: 654, startPoint y: 256, endPoint x: 373, endPoint y: 246, distance: 281.2
click at [373, 246] on div "* Campaign Name Campaign - [DATE] 18:05:44" at bounding box center [824, 254] width 1249 height 33
type input "[PERSON_NAME] reminder"
click at [509, 410] on p "Send SMS/MMS texts to your contacts, both automated and person-to-person chats,…" at bounding box center [562, 440] width 142 height 107
click at [586, 567] on input "Create Campaign" at bounding box center [562, 570] width 137 height 33
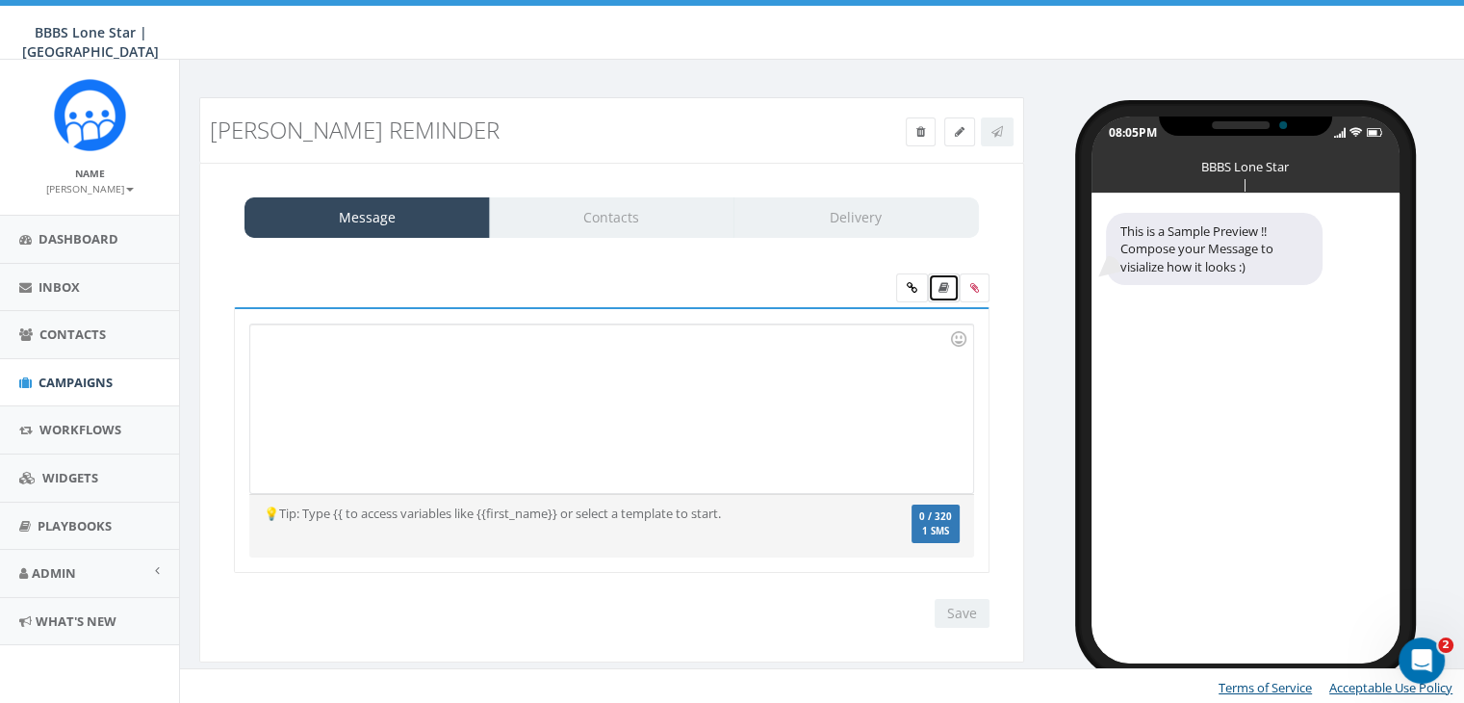
click at [948, 287] on icon at bounding box center [943, 288] width 11 height 12
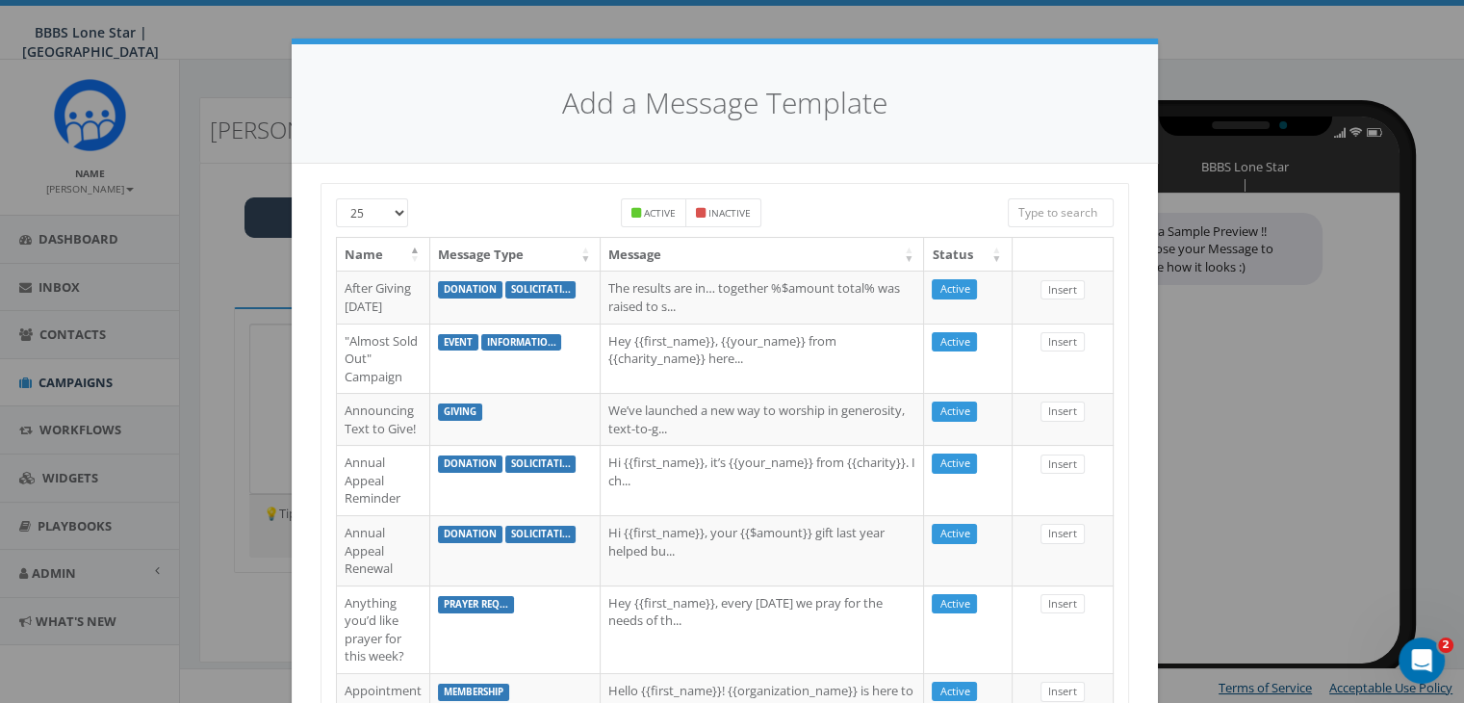
click at [1063, 214] on input "search" at bounding box center [1061, 212] width 106 height 29
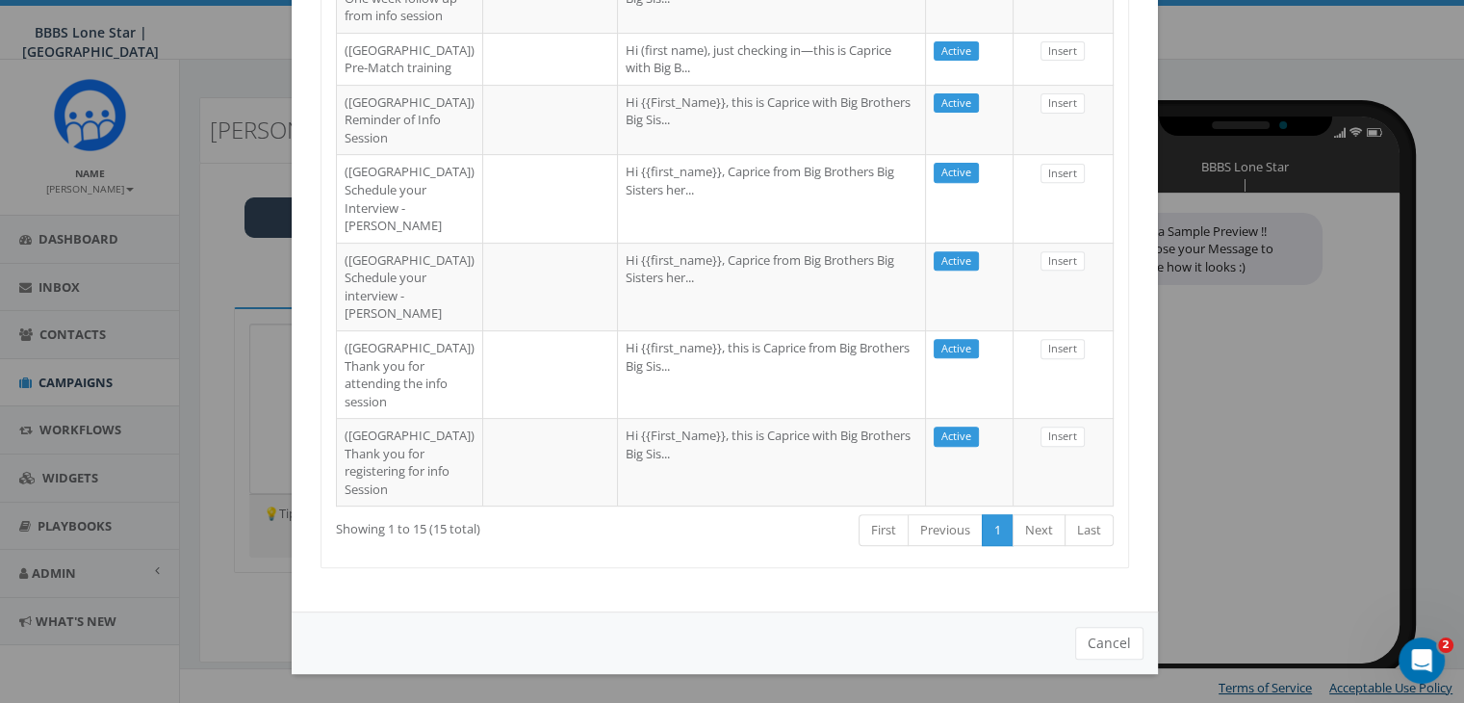
scroll to position [859, 0]
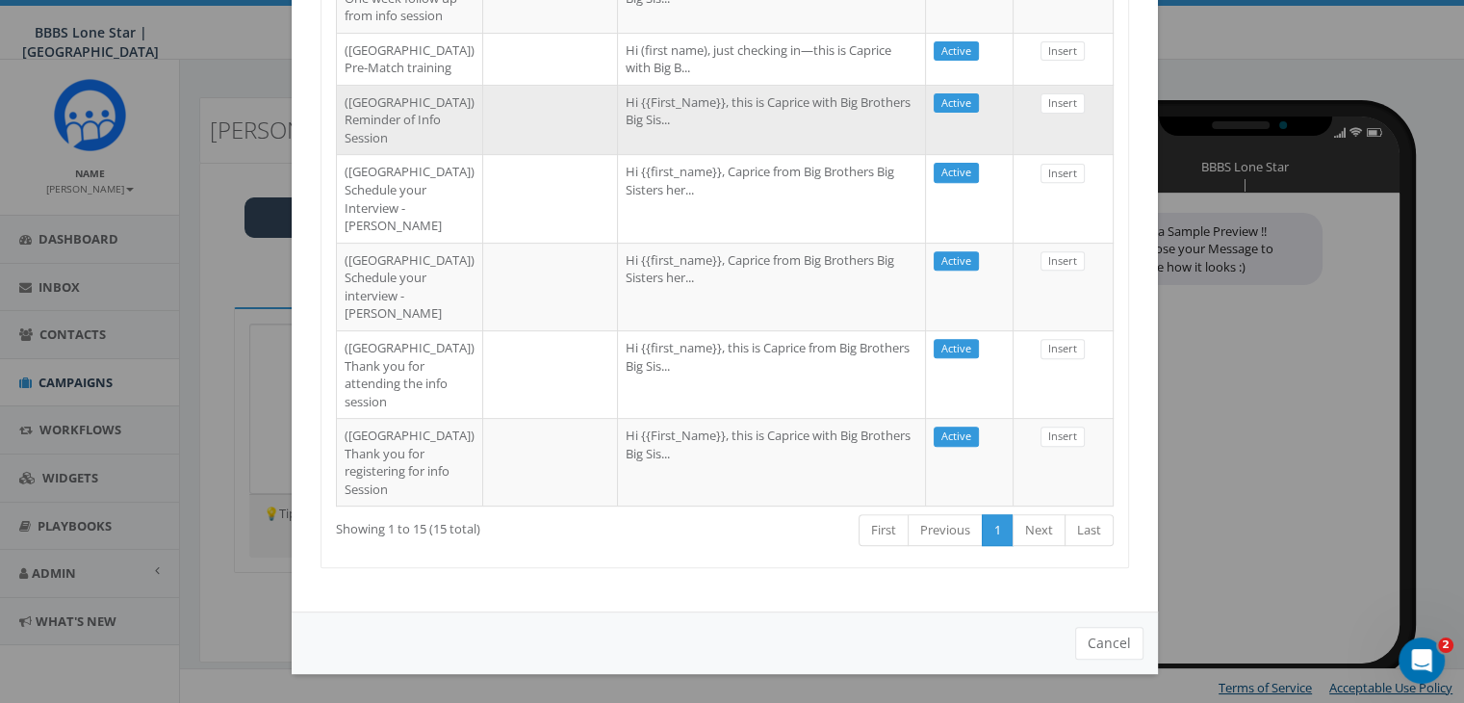
type input "[GEOGRAPHIC_DATA]"
click at [483, 155] on td at bounding box center [550, 120] width 135 height 70
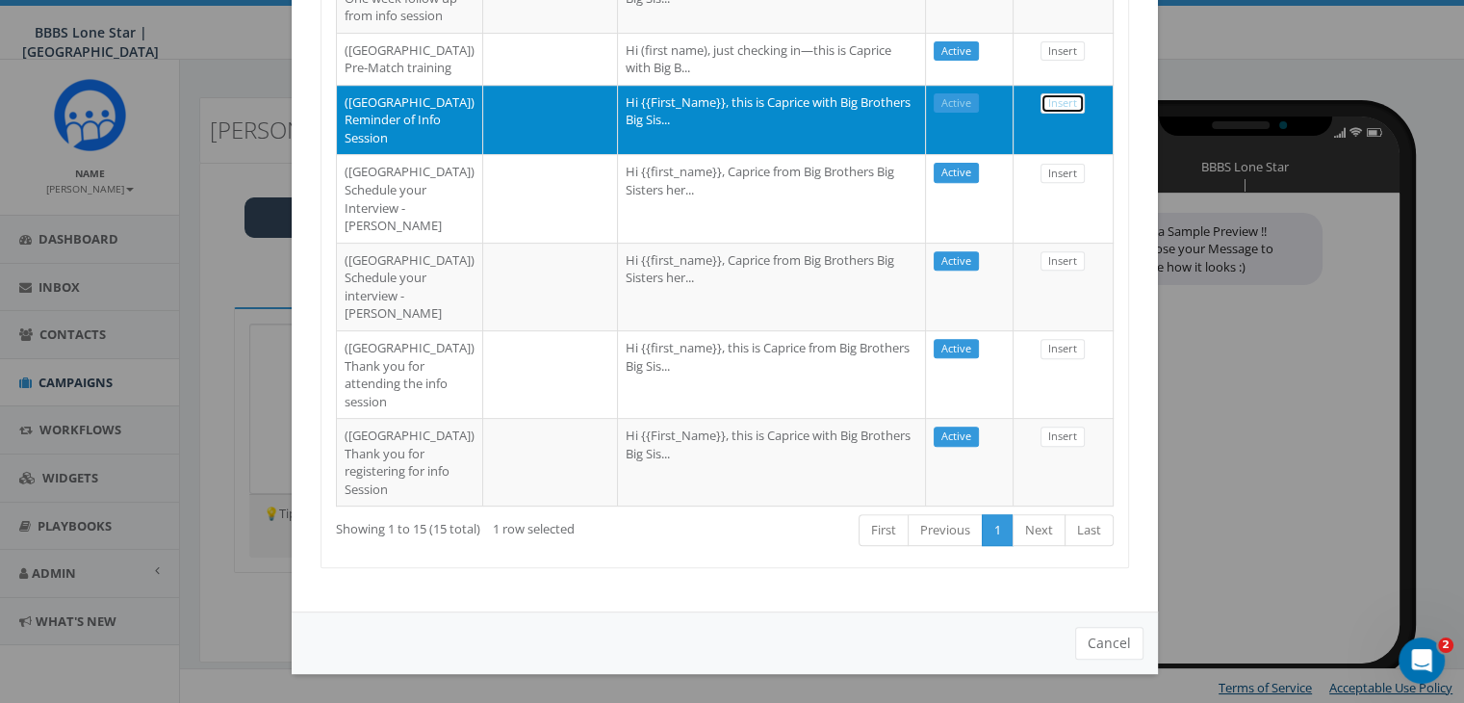
click at [1057, 114] on link "Insert" at bounding box center [1062, 103] width 44 height 20
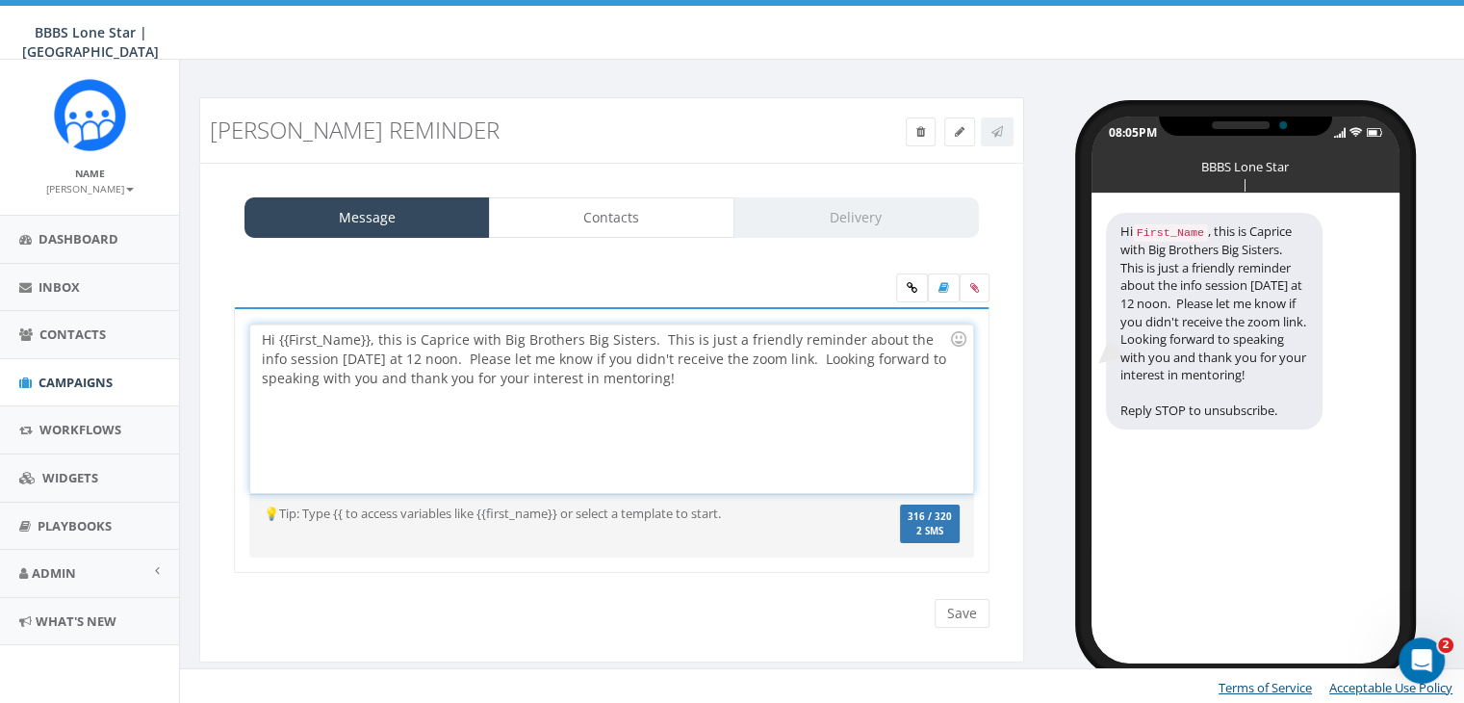
click at [369, 336] on div "Hi {{First_Name}}, this is Caprice with Big Brothers Big Sisters. This is just …" at bounding box center [611, 408] width 722 height 168
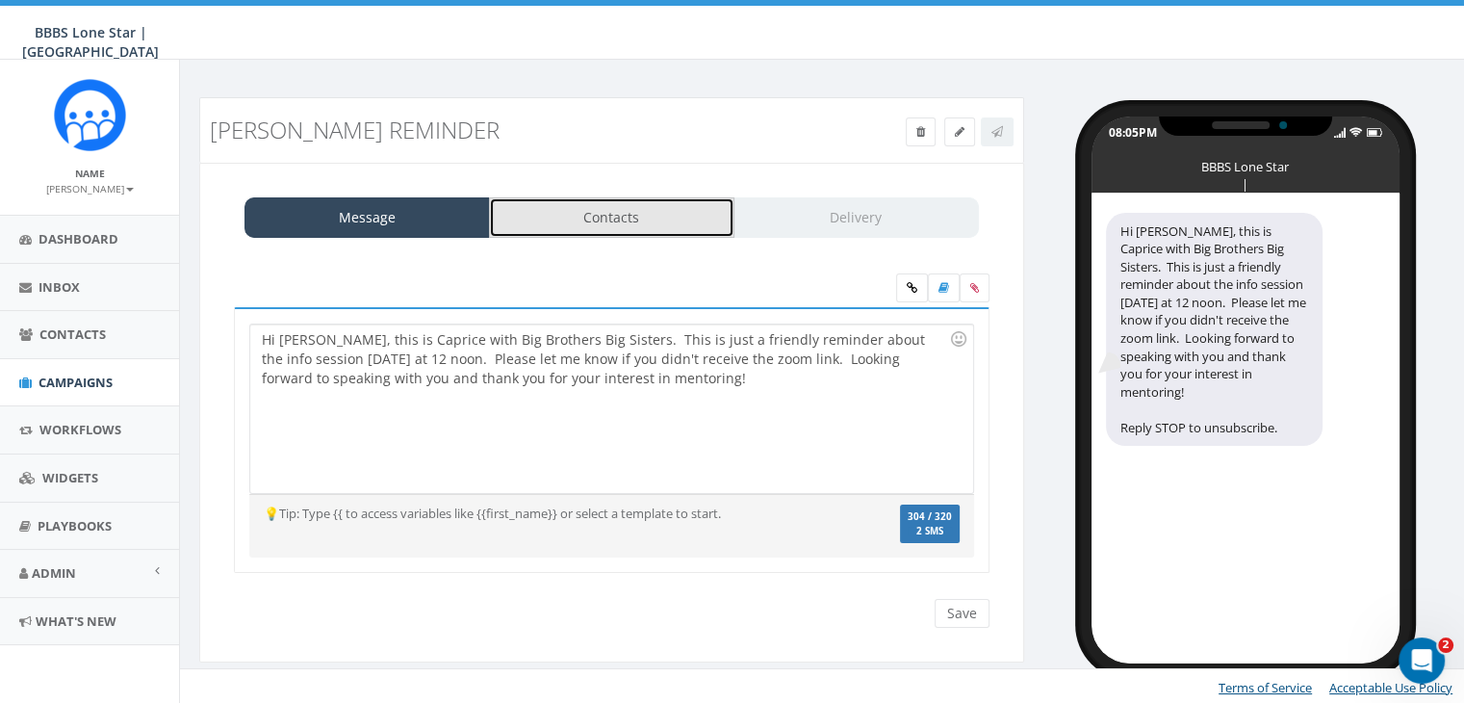
click at [607, 218] on link "Contacts" at bounding box center [611, 217] width 245 height 40
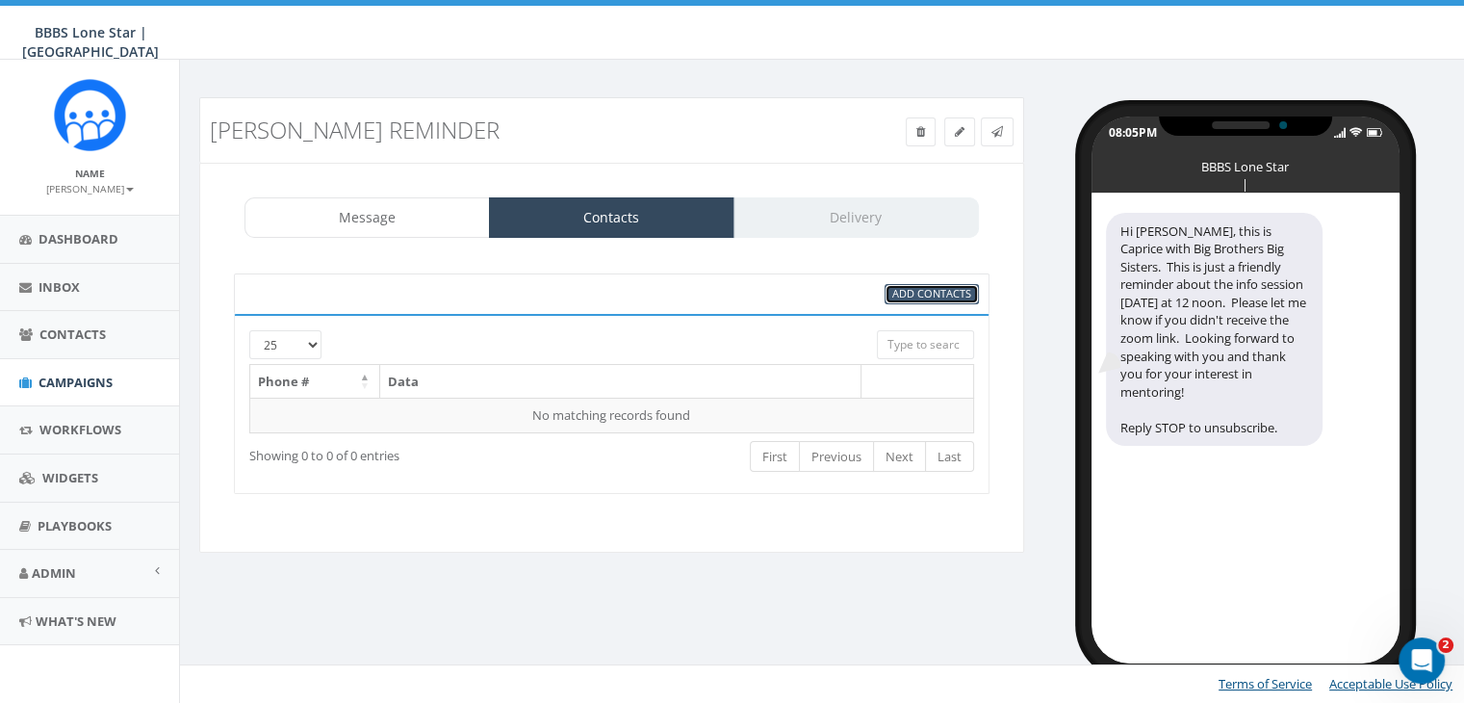
click at [910, 290] on span "Add Contacts" at bounding box center [931, 293] width 79 height 14
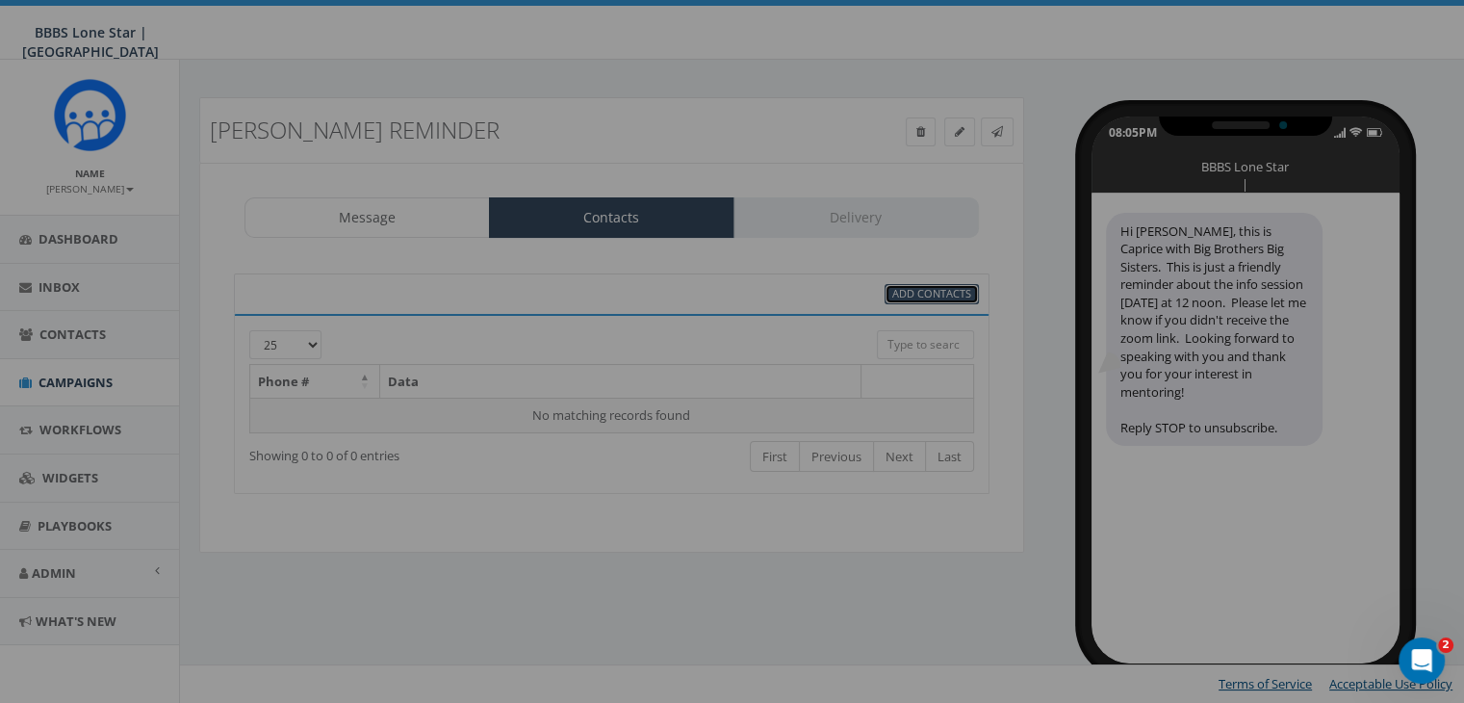
select select
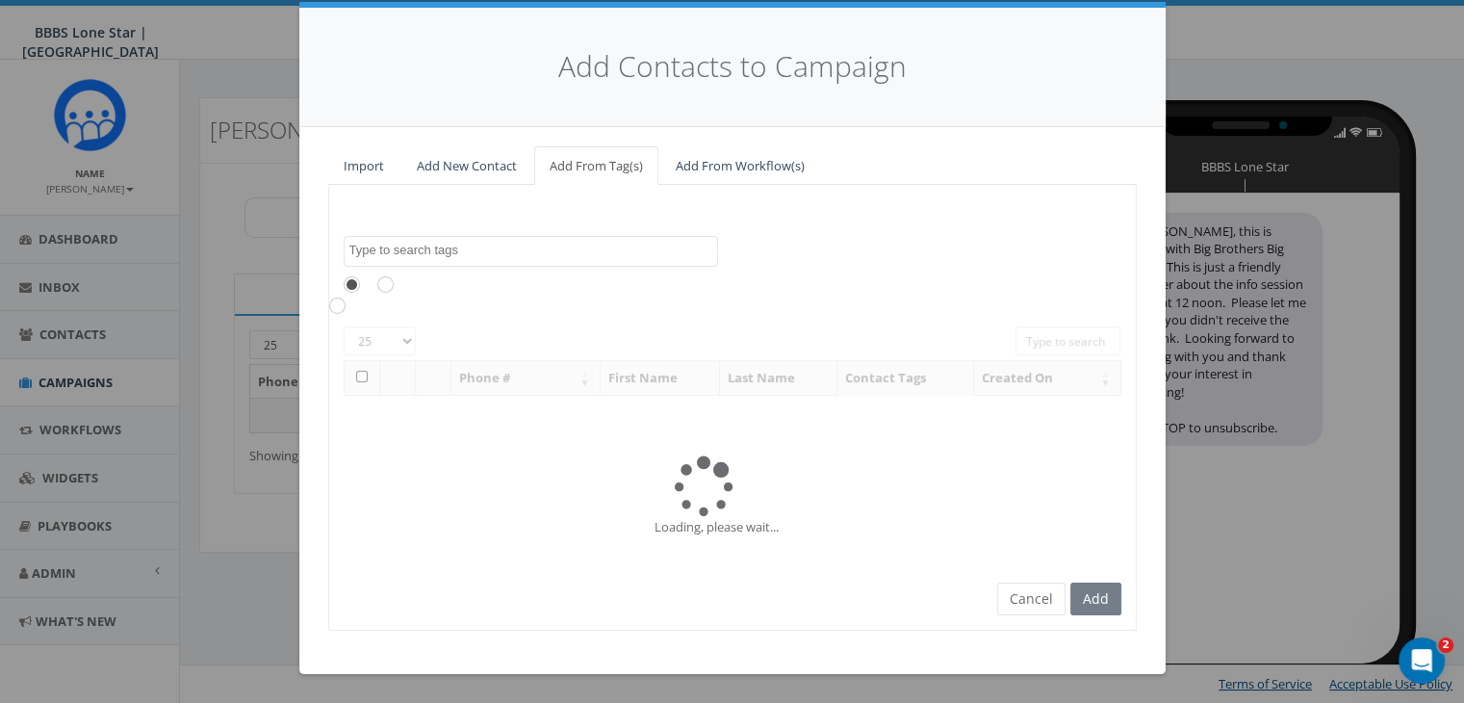
scroll to position [0, 0]
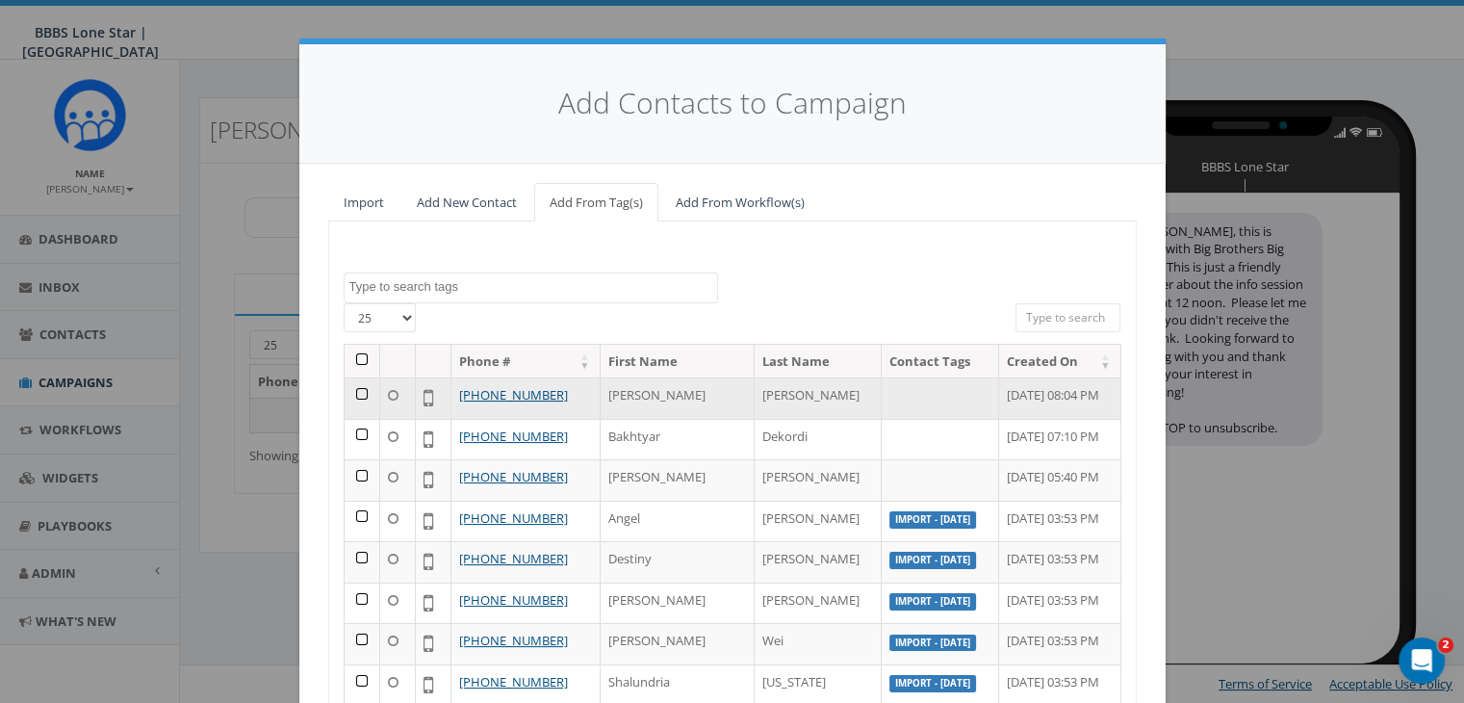
click at [351, 389] on td at bounding box center [363, 397] width 36 height 41
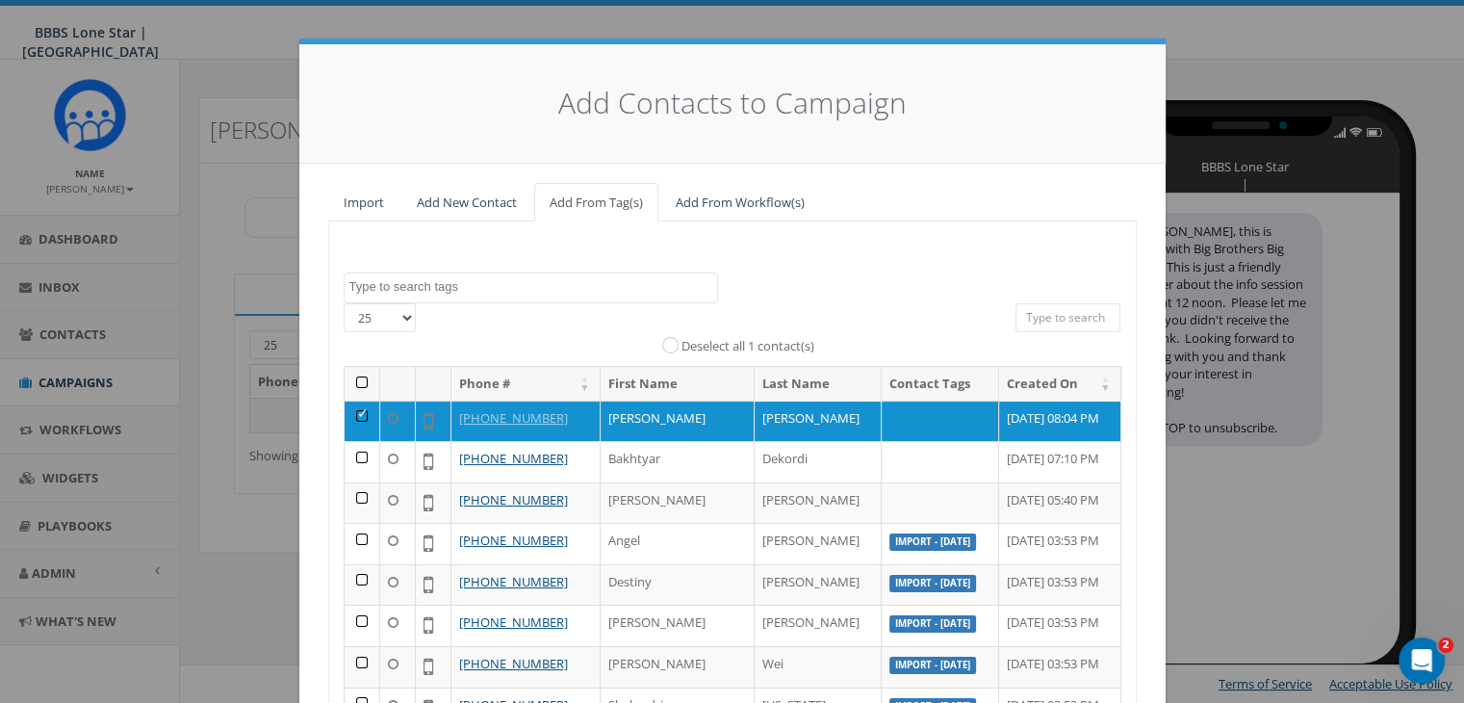
scroll to position [273, 0]
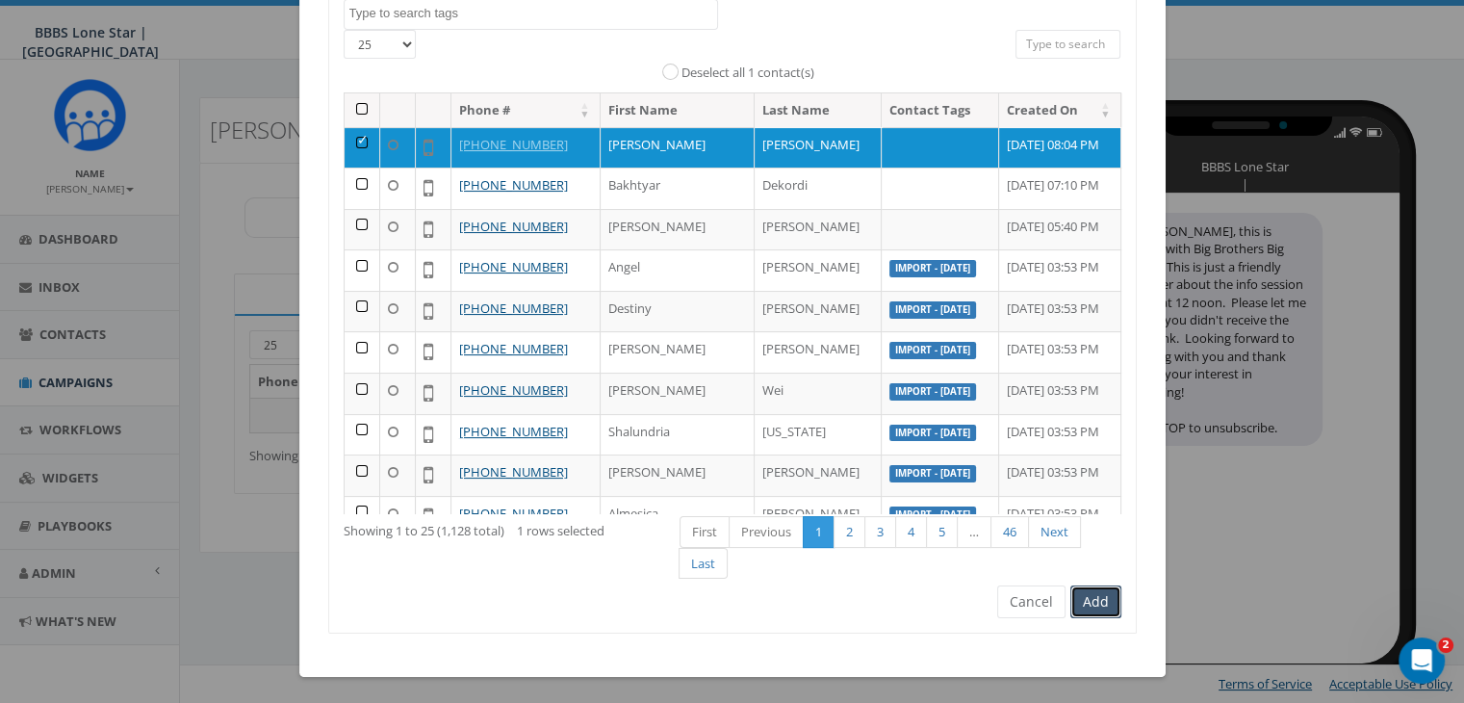
click at [1088, 609] on button "Add" at bounding box center [1095, 601] width 51 height 33
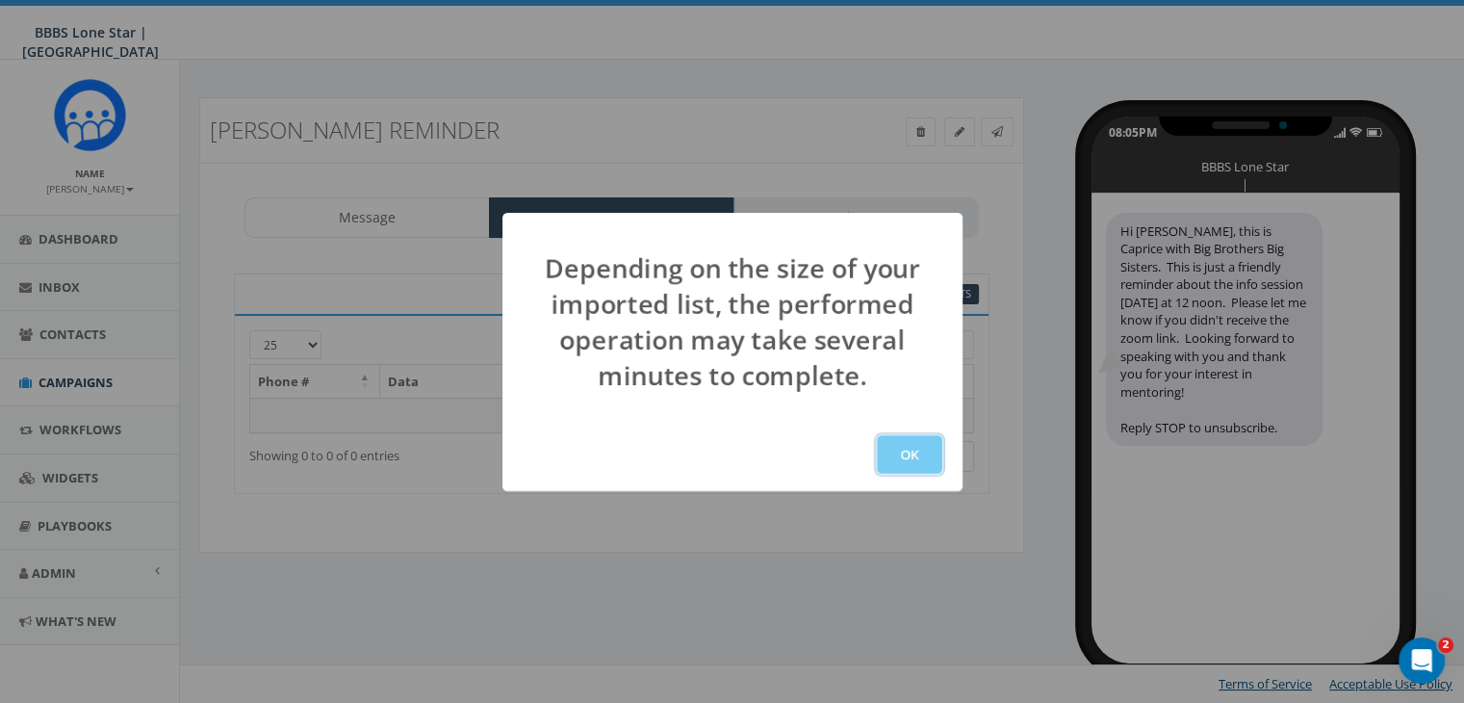
click at [915, 444] on button "OK" at bounding box center [909, 454] width 65 height 38
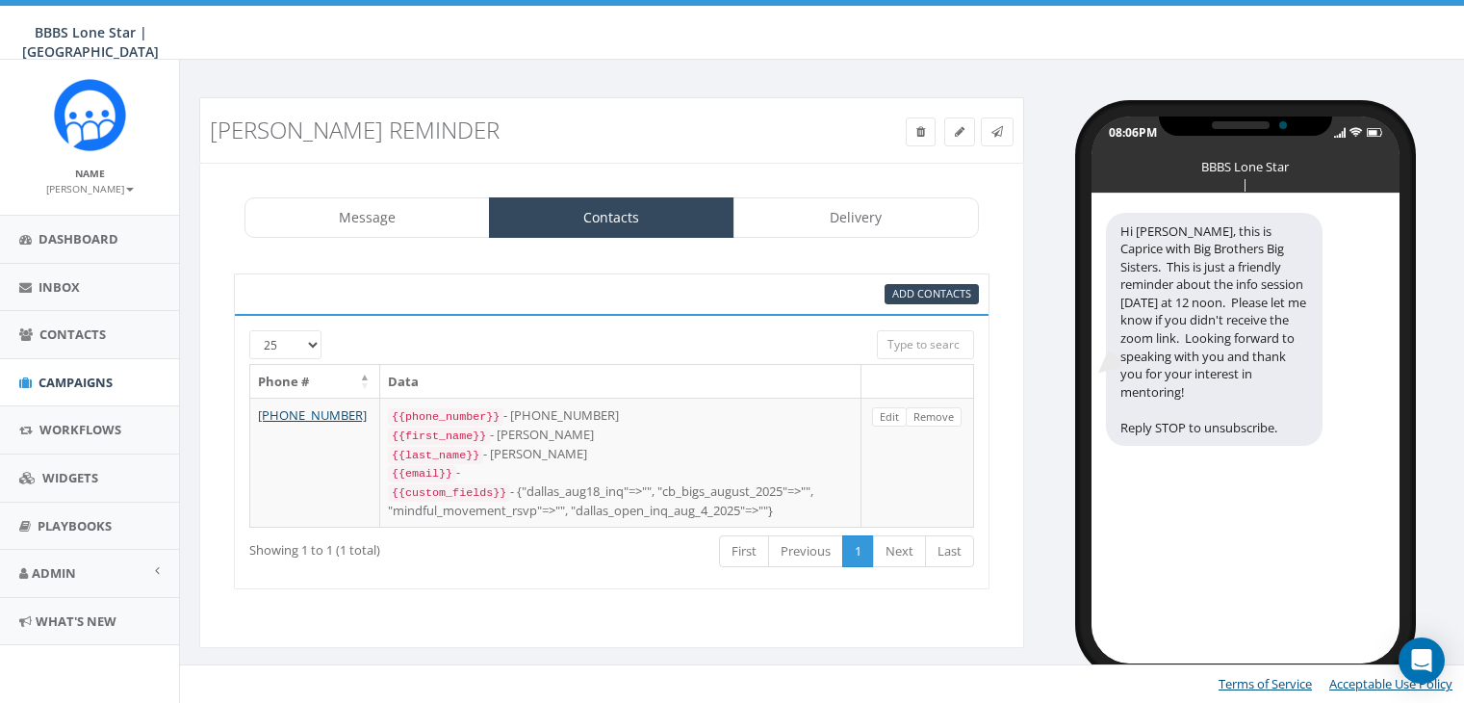
select select
click at [873, 218] on link "Delivery" at bounding box center [855, 217] width 245 height 40
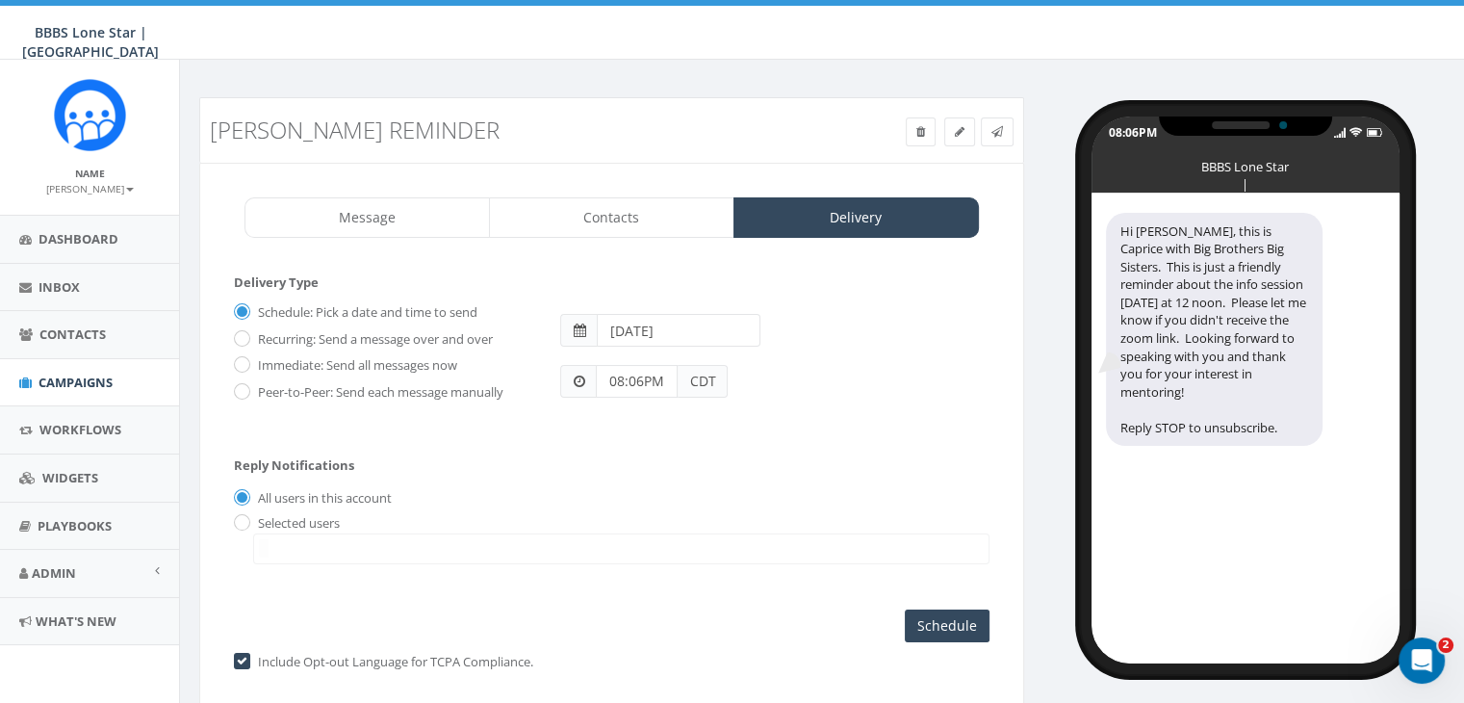
click at [731, 332] on input "2025-08-20" at bounding box center [679, 330] width 164 height 33
click at [730, 530] on td "28" at bounding box center [732, 539] width 29 height 29
type input "2025-08-28"
click at [888, 455] on div "Reply Notifications All users in this account Selected users ayoung@bbbstx.org …" at bounding box center [611, 506] width 755 height 135
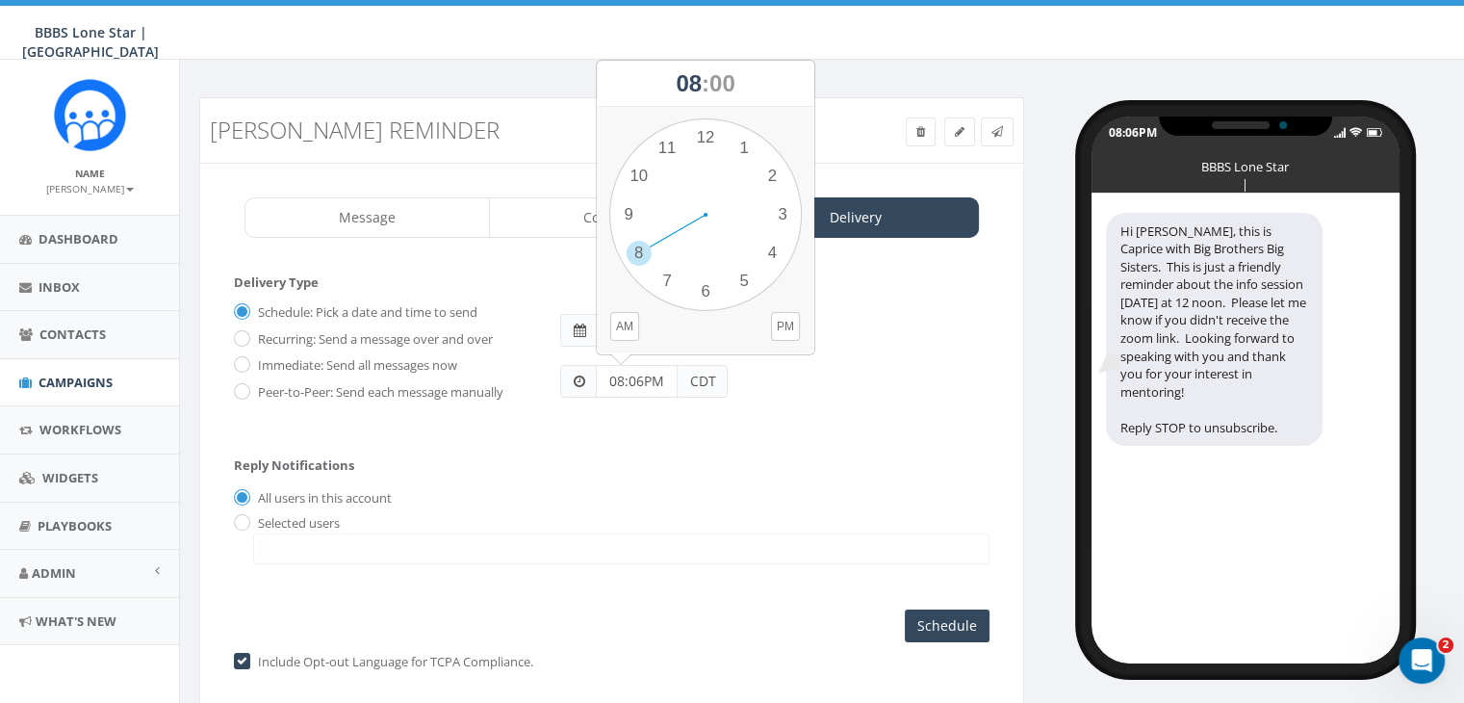
drag, startPoint x: 610, startPoint y: 377, endPoint x: 679, endPoint y: 390, distance: 70.4
click at [679, 390] on div "08:06PM CDT" at bounding box center [643, 381] width 167 height 33
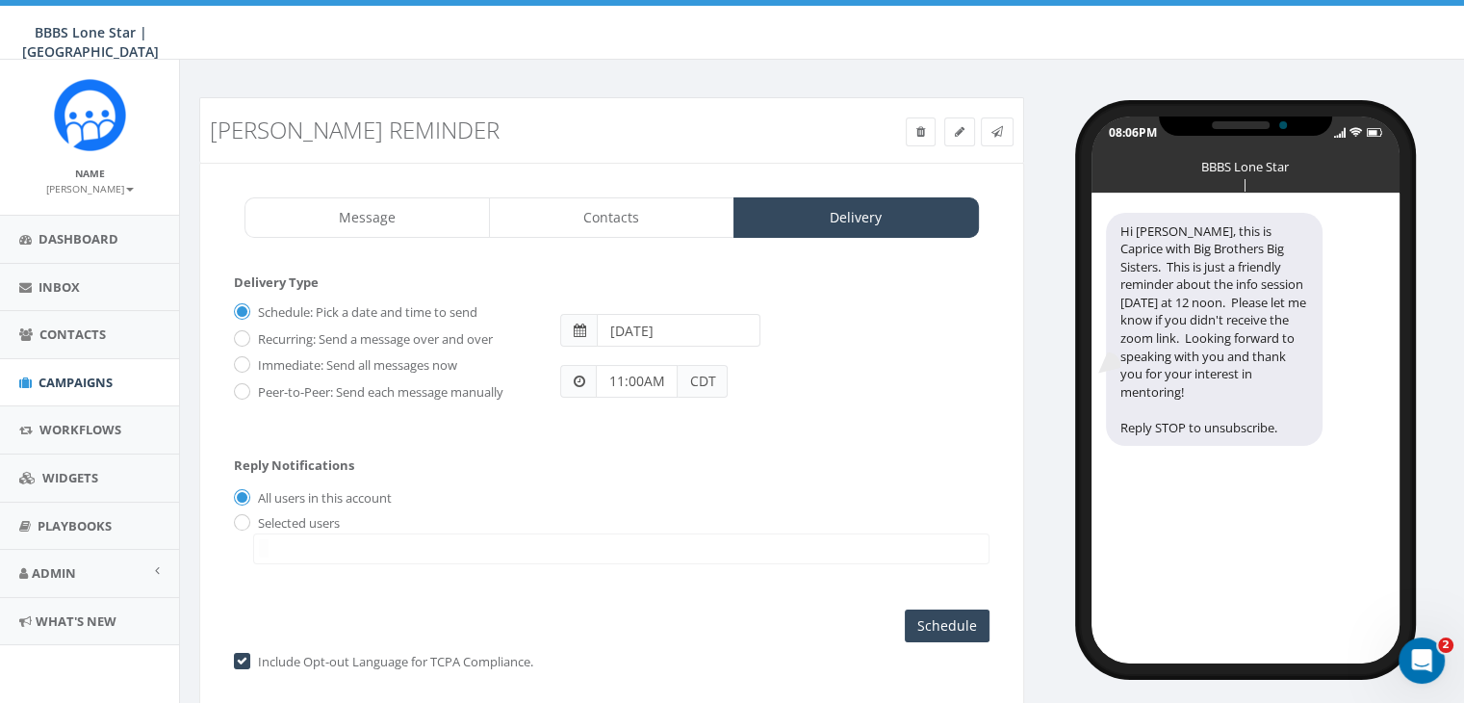
type input "11:00AM"
click at [241, 517] on input "radio" at bounding box center [240, 523] width 13 height 13
radio input "true"
click at [298, 538] on span at bounding box center [621, 548] width 736 height 31
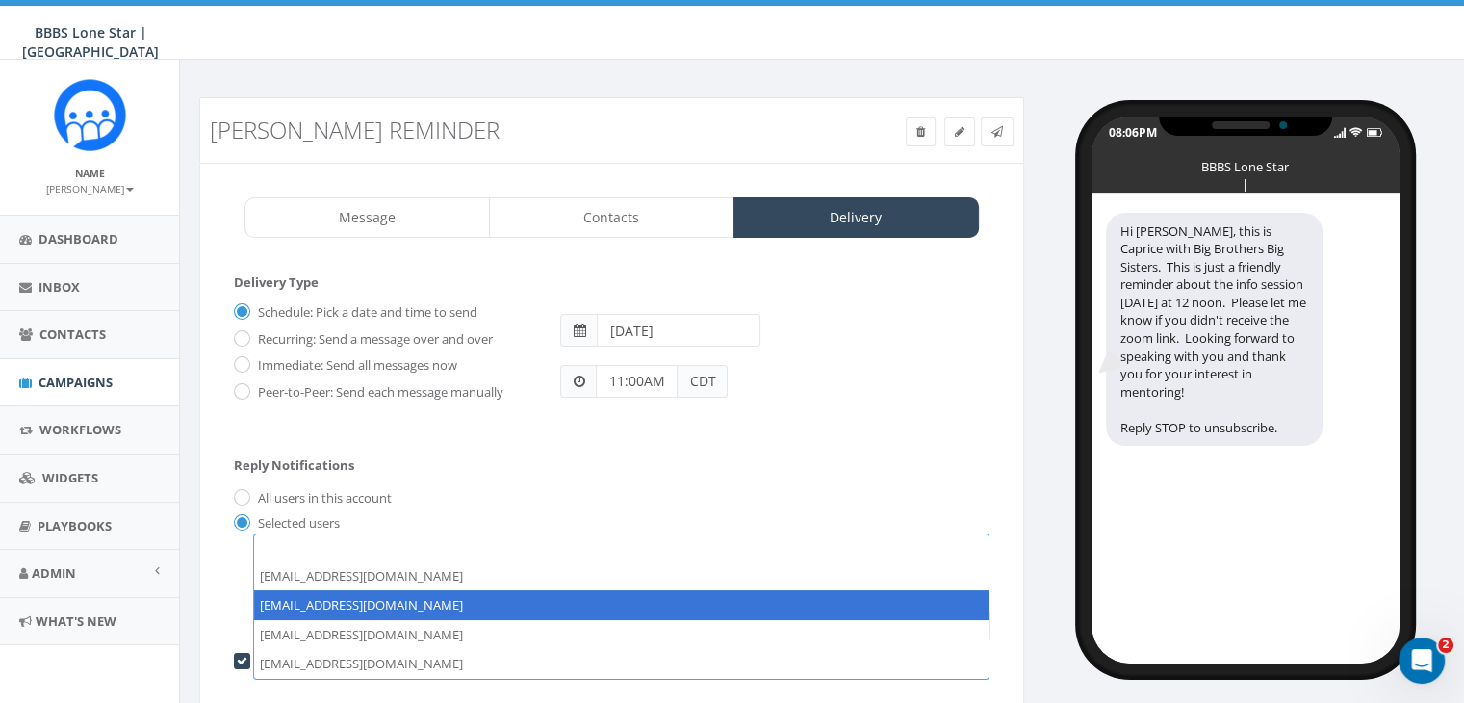
select select "1730"
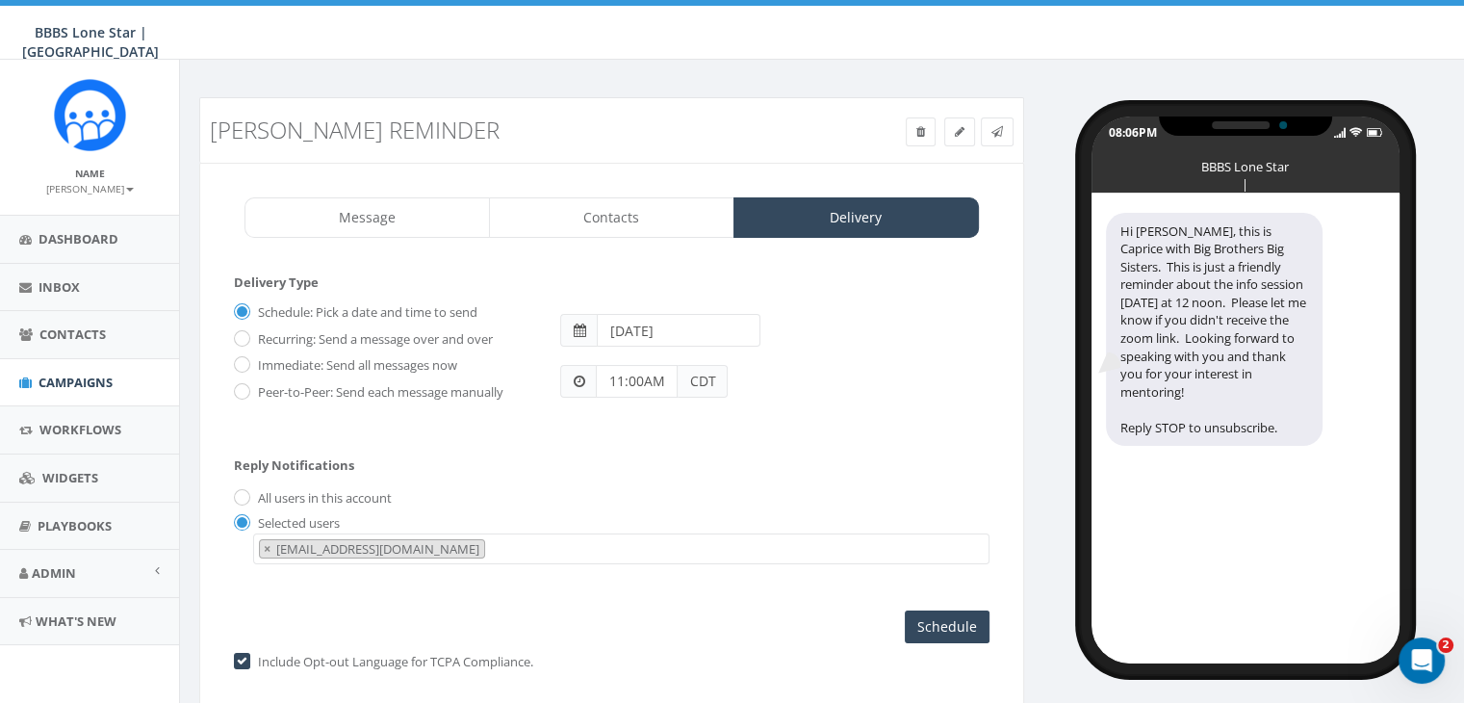
scroll to position [19, 0]
click at [934, 627] on input "Schedule" at bounding box center [947, 626] width 85 height 33
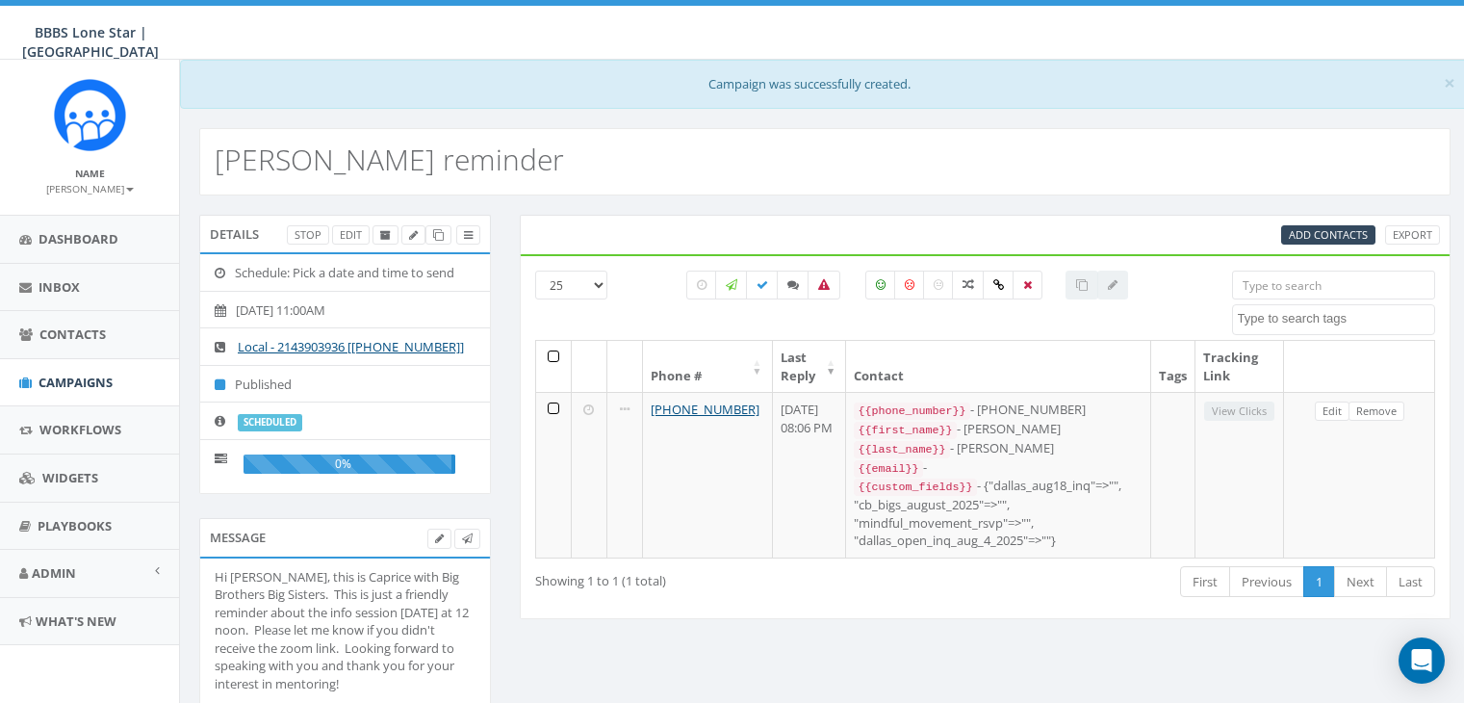
select select
click at [83, 375] on span "Campaigns" at bounding box center [75, 381] width 74 height 17
